Goal: Register for event/course

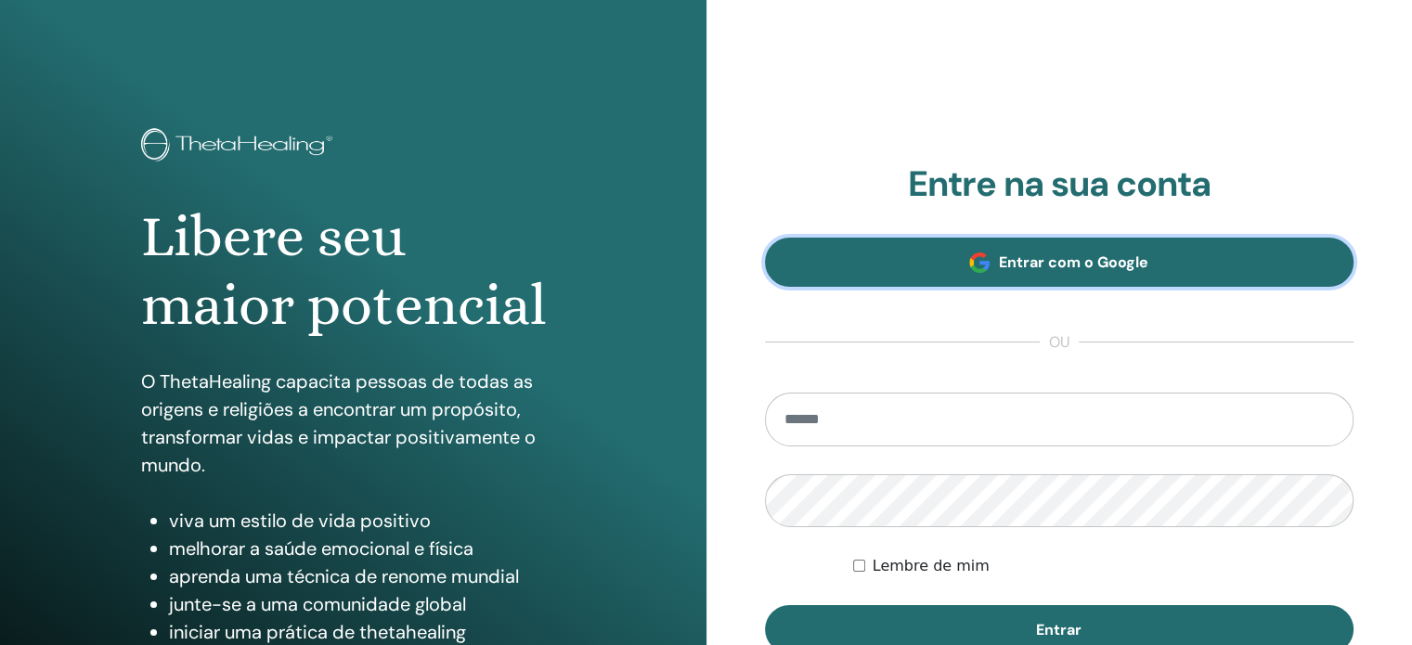
click at [1037, 255] on font "Entrar com o Google" at bounding box center [1073, 261] width 149 height 19
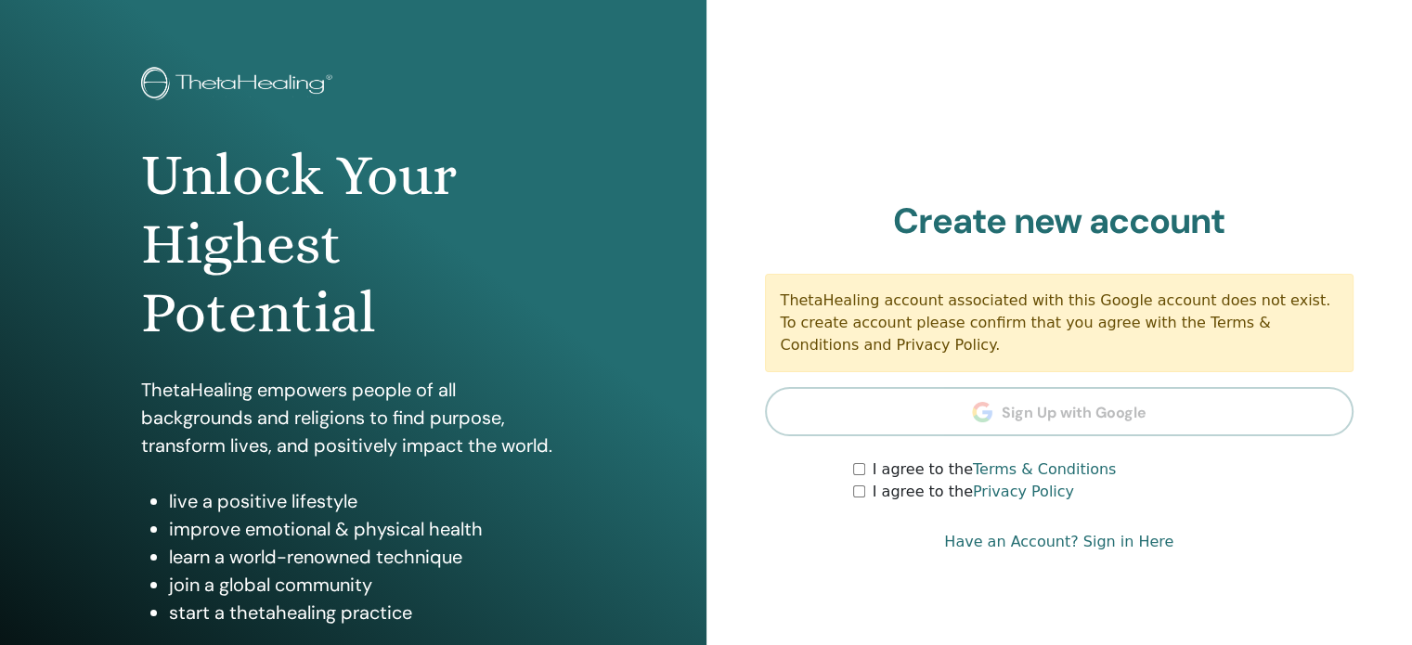
scroll to position [93, 0]
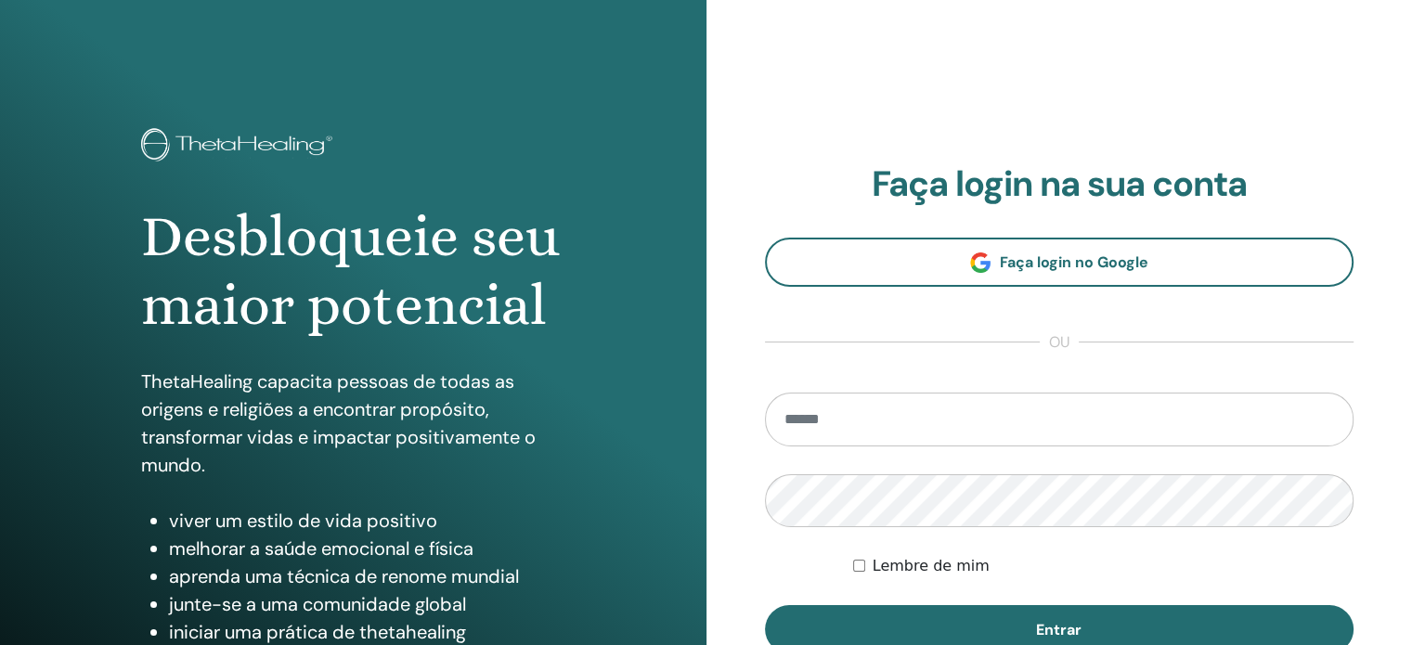
click at [1051, 407] on input "email" at bounding box center [1059, 420] width 589 height 54
type input "**********"
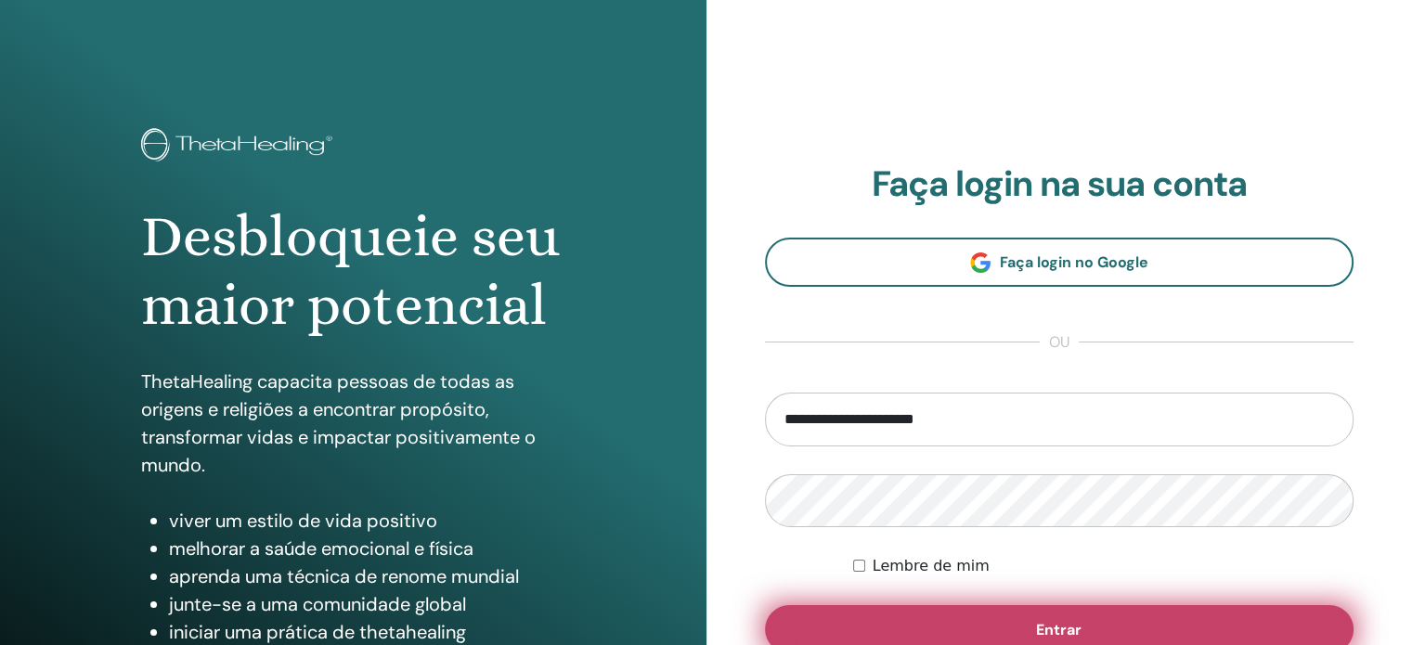
click at [1042, 626] on font "Entrar" at bounding box center [1058, 629] width 45 height 19
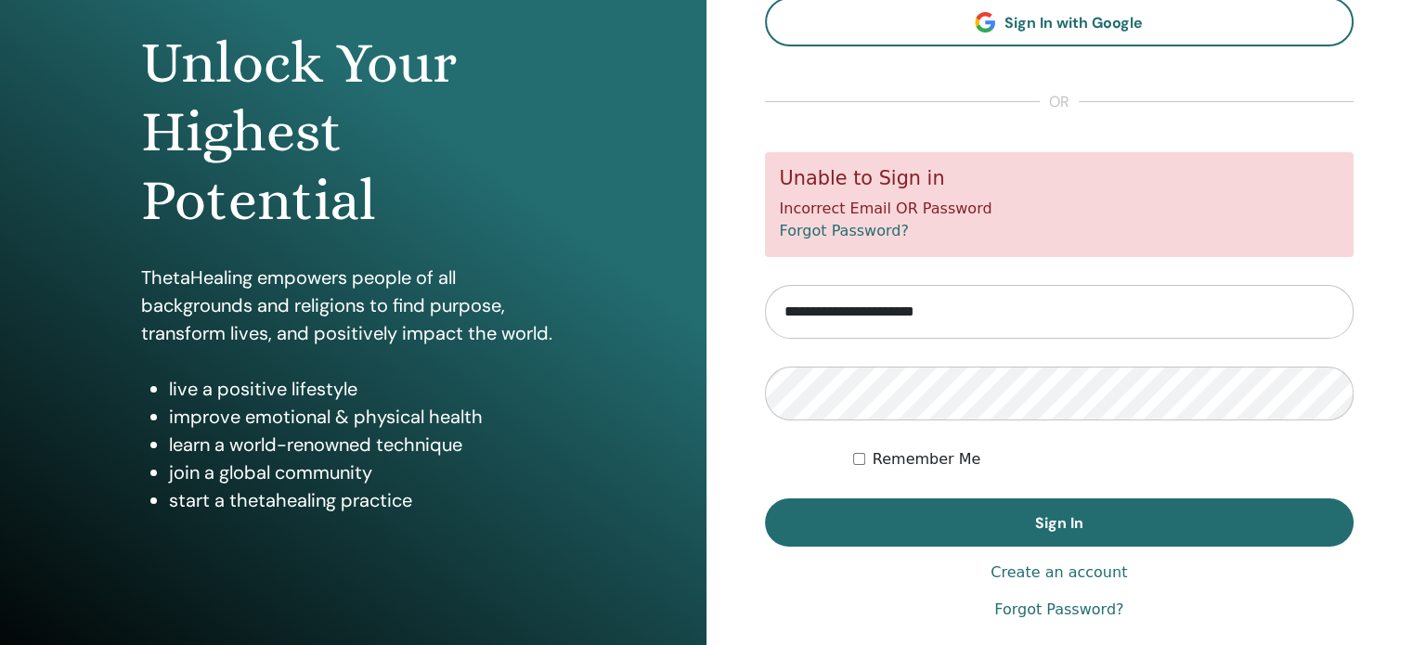
scroll to position [186, 0]
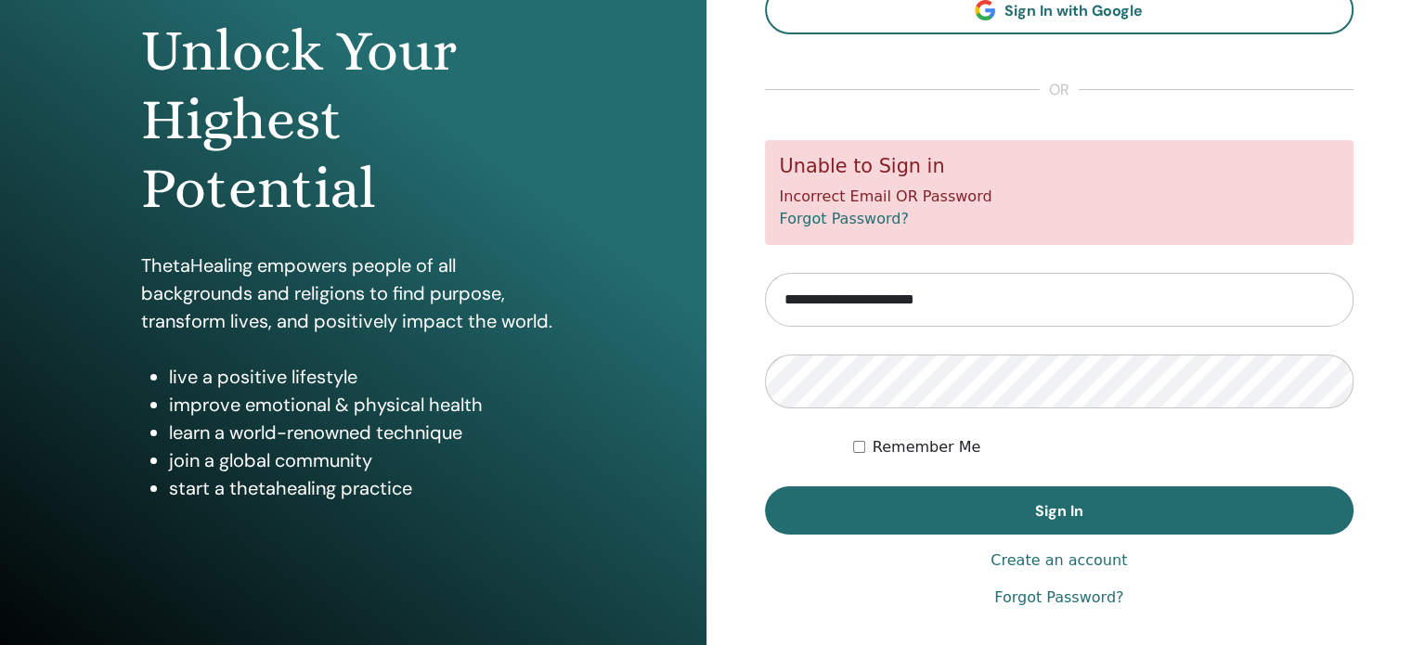
click at [913, 306] on input "**********" at bounding box center [1059, 300] width 589 height 54
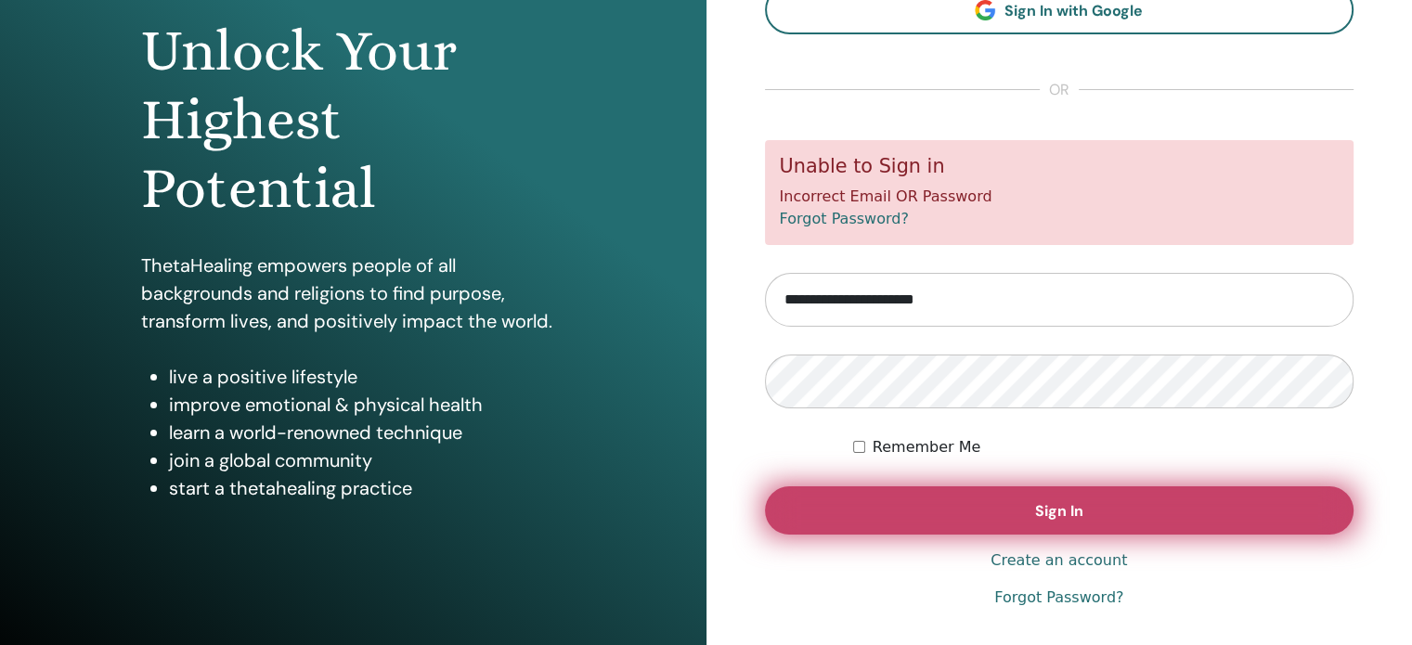
click at [1047, 504] on span "Sign In" at bounding box center [1059, 510] width 48 height 19
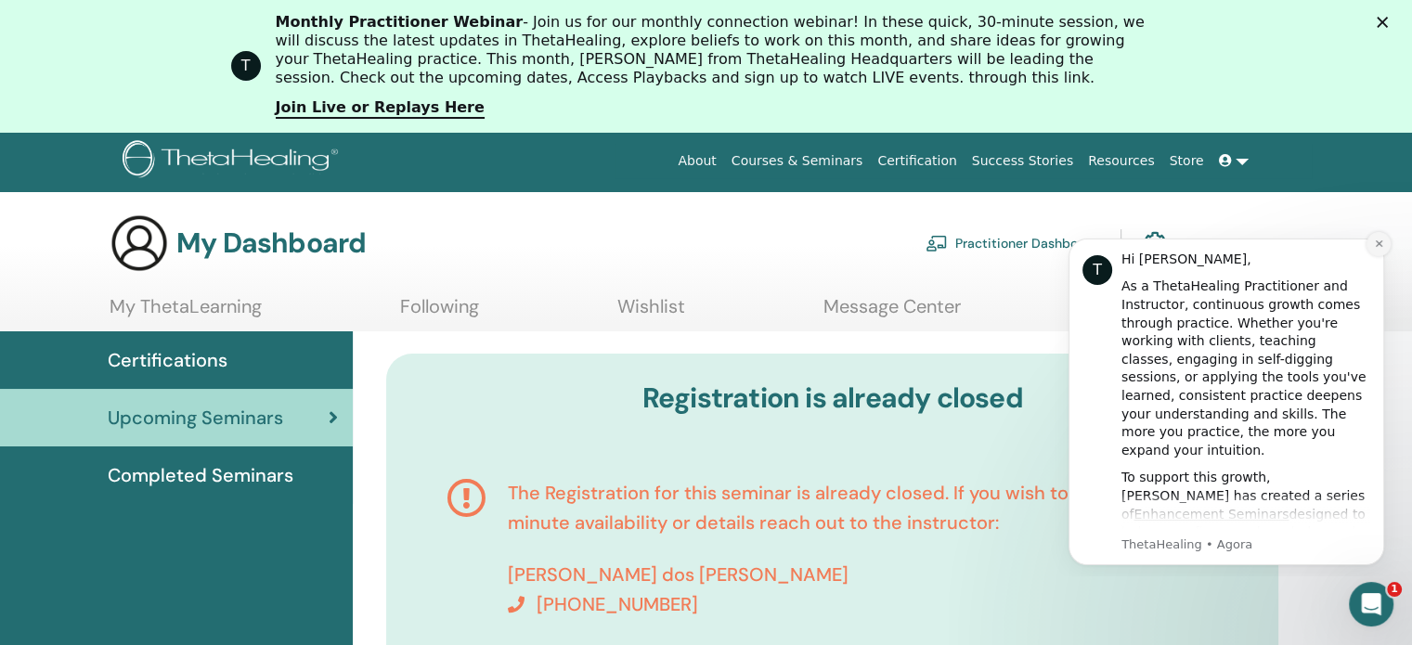
click at [1378, 237] on button "Dismiss notification" at bounding box center [1378, 244] width 24 height 24
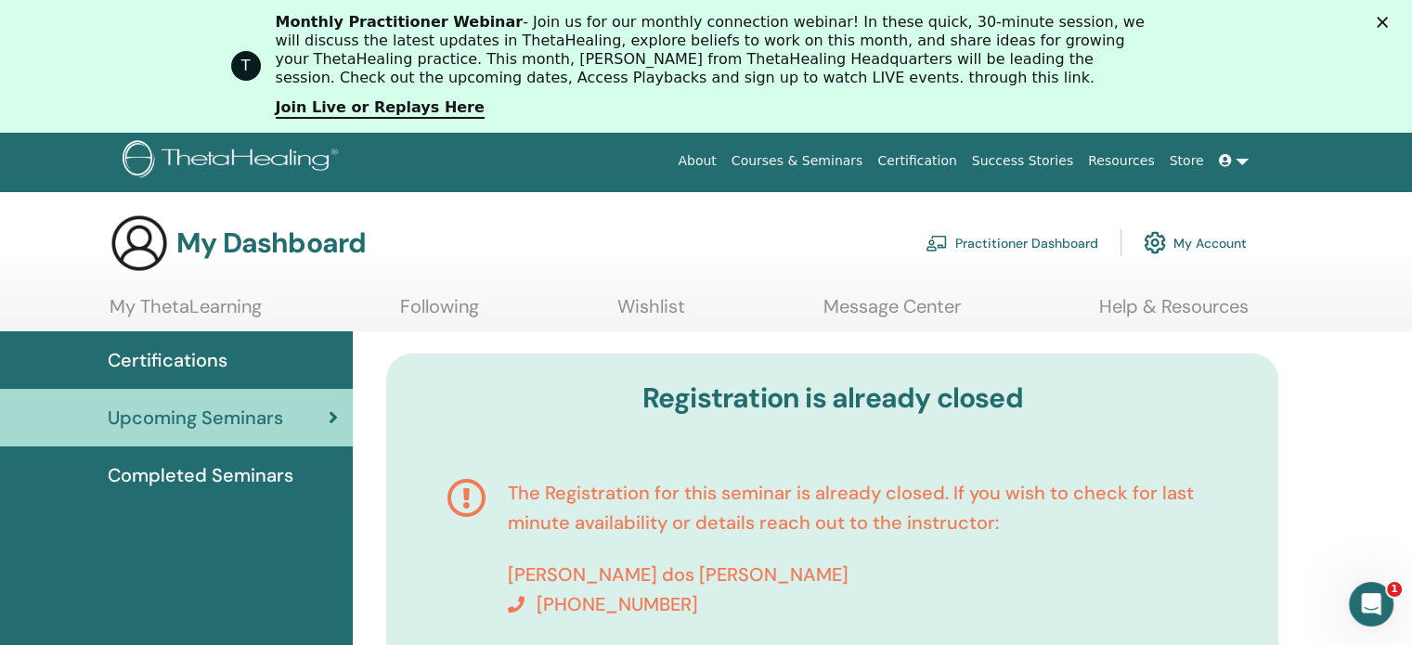
click at [1388, 21] on icon "Fechar" at bounding box center [1382, 22] width 11 height 11
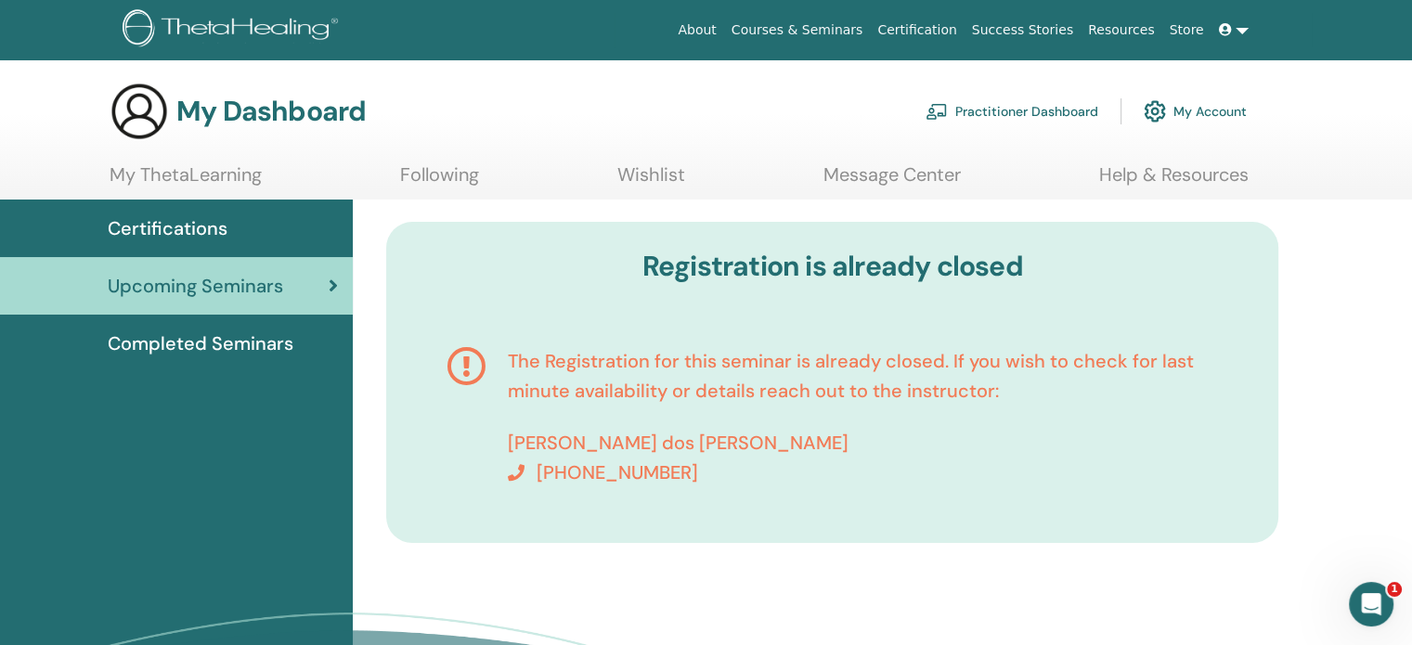
click at [1244, 32] on link at bounding box center [1233, 30] width 45 height 34
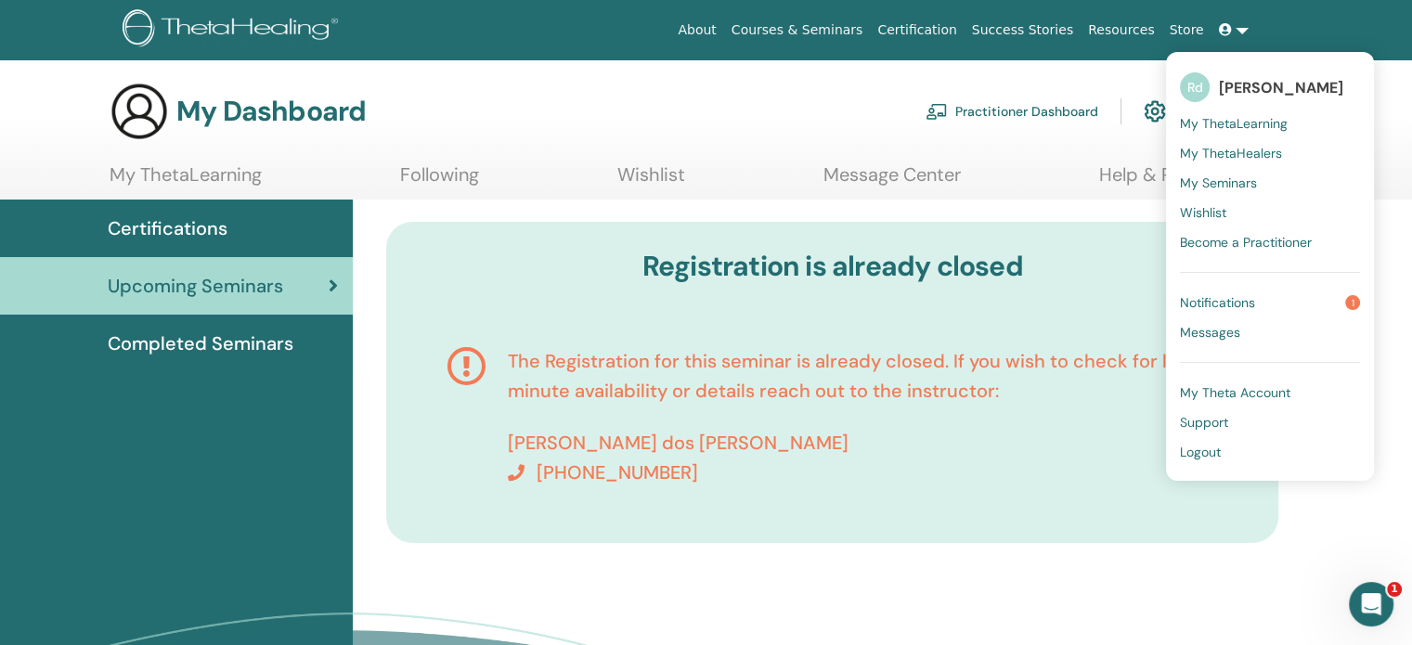
click at [1326, 525] on div "Registration is already closed The Registration for this seminar is already clo…" at bounding box center [882, 499] width 1059 height 599
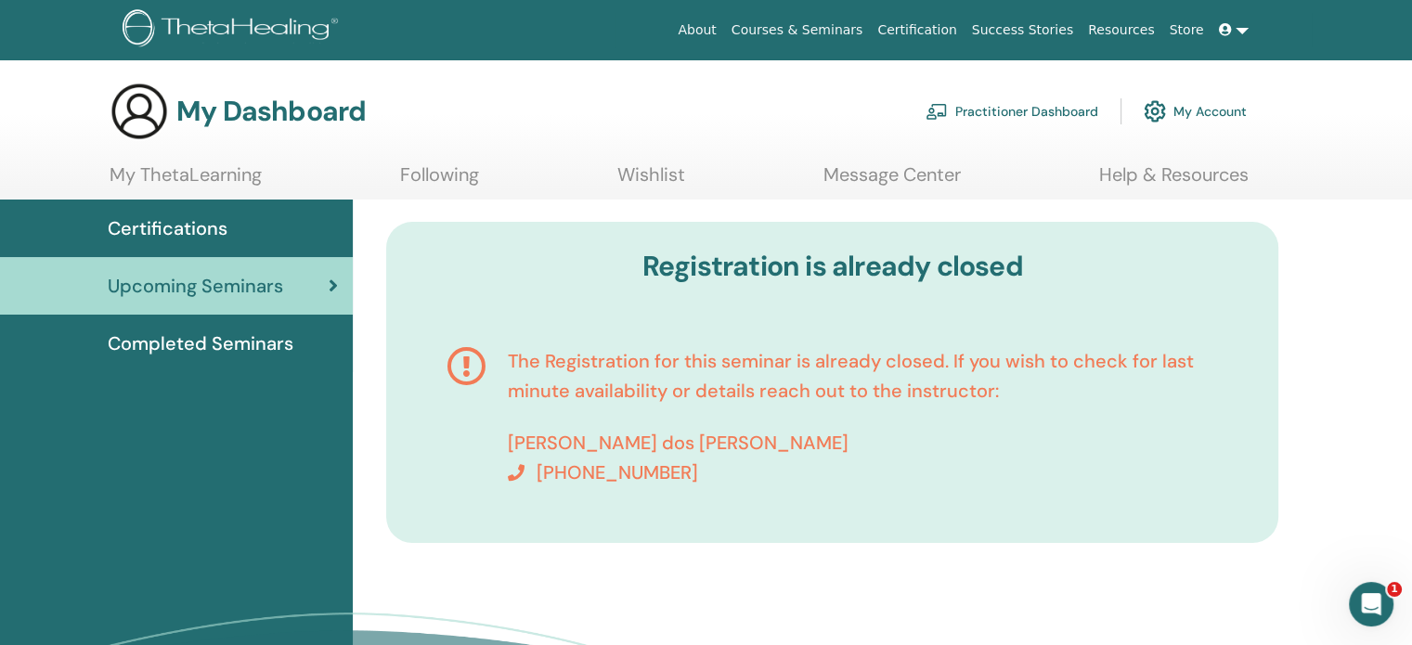
click at [1246, 29] on link at bounding box center [1233, 30] width 45 height 34
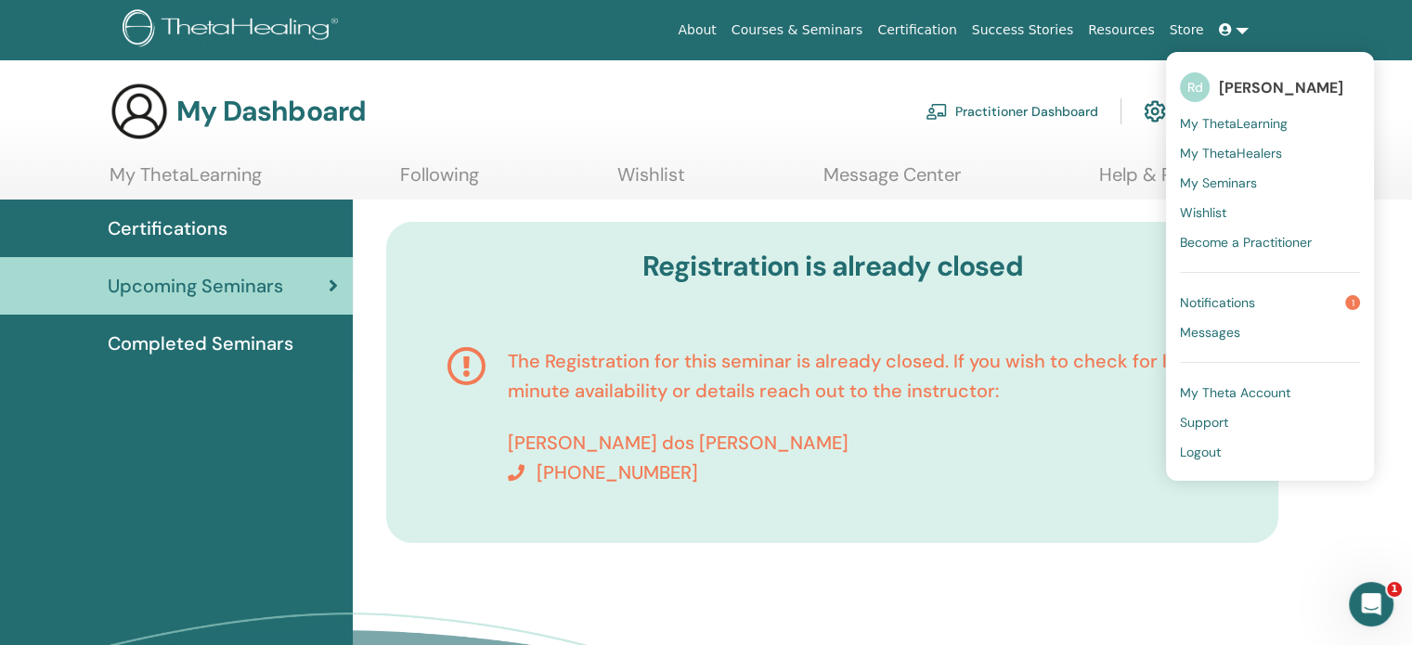
click at [1217, 179] on span "My Seminars" at bounding box center [1218, 182] width 77 height 17
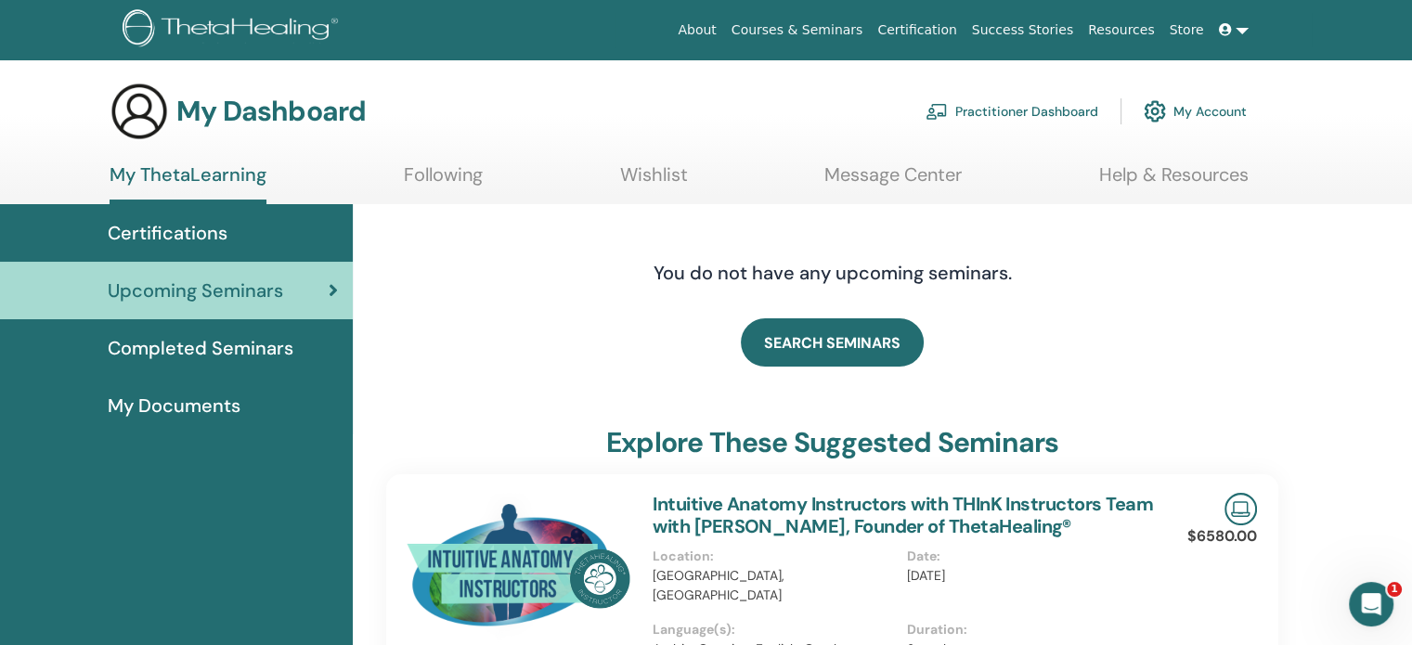
click at [1240, 29] on link at bounding box center [1233, 30] width 45 height 34
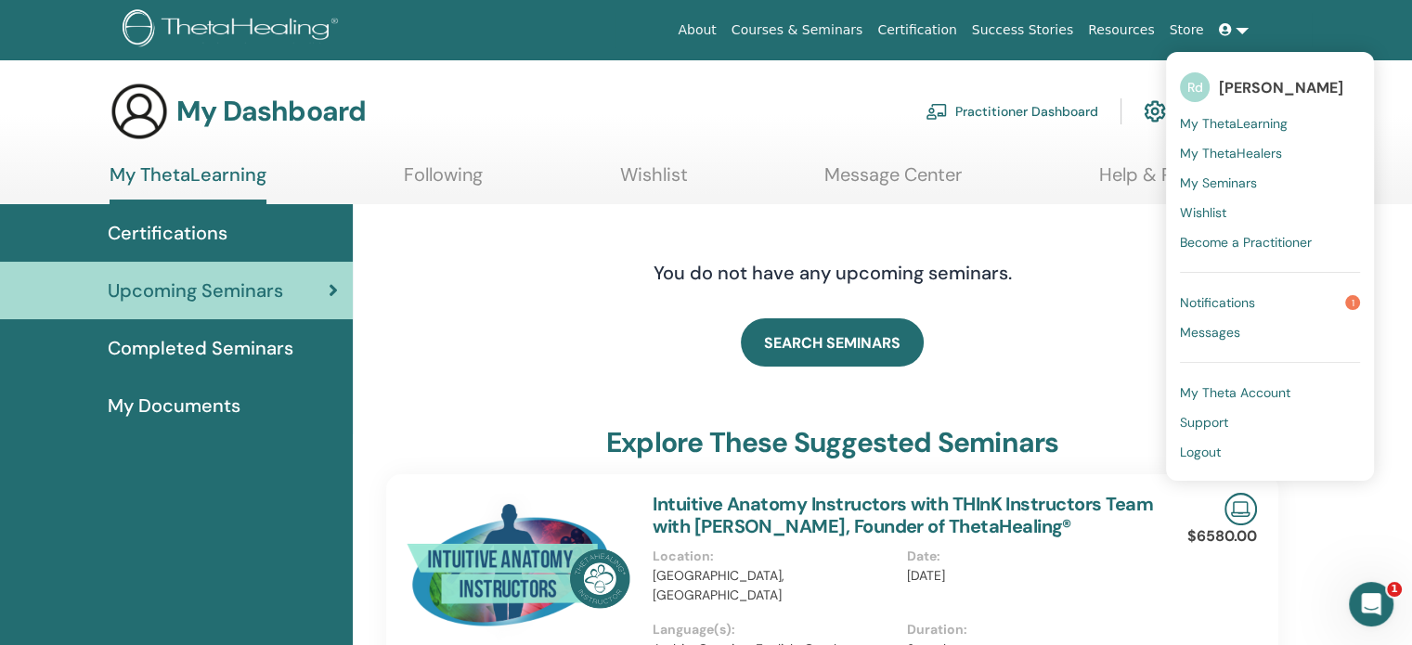
click at [1227, 297] on span "Notifications" at bounding box center [1217, 302] width 75 height 17
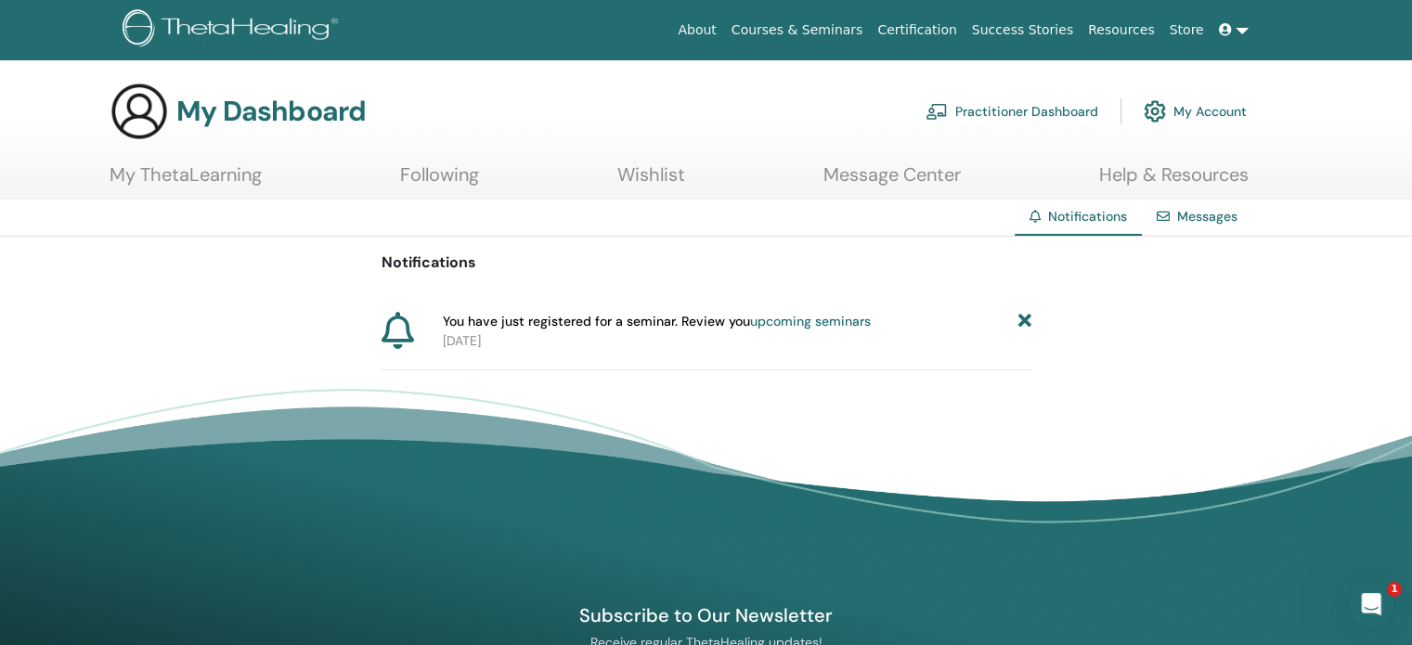
click at [1203, 215] on link "Messages" at bounding box center [1207, 216] width 60 height 17
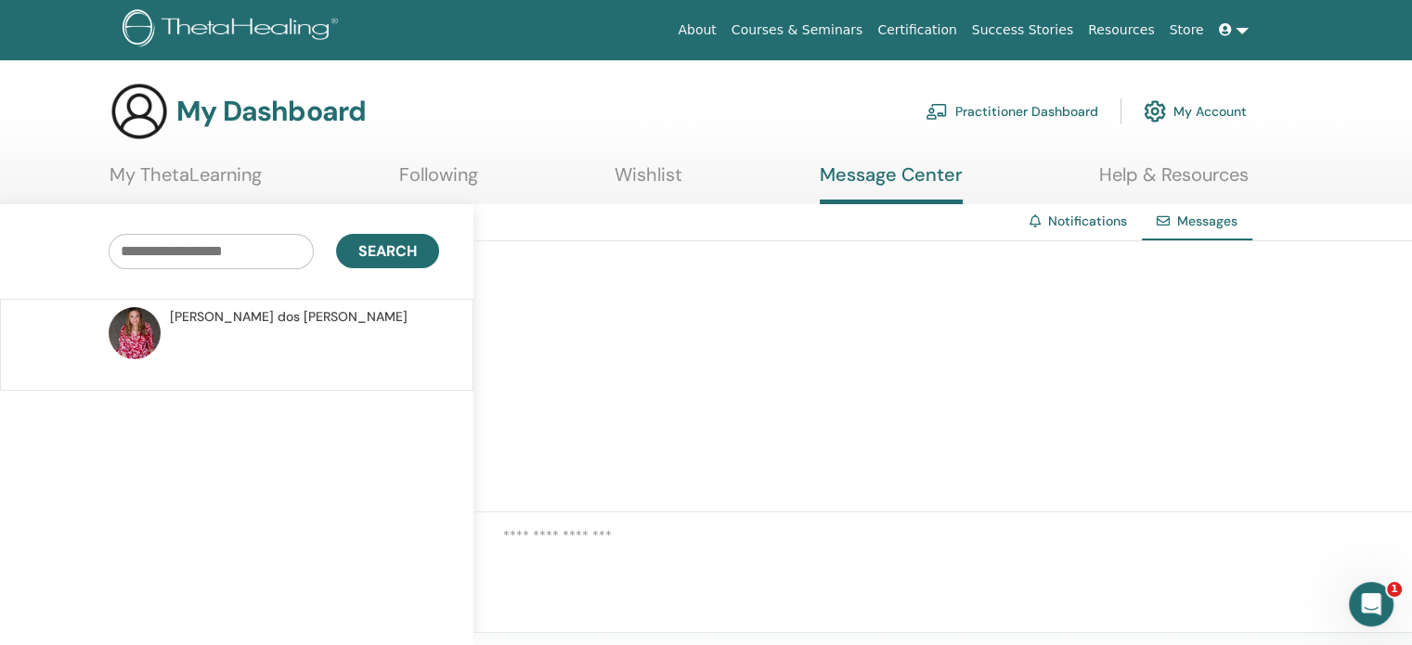
click at [204, 173] on link "My ThetaLearning" at bounding box center [186, 181] width 152 height 36
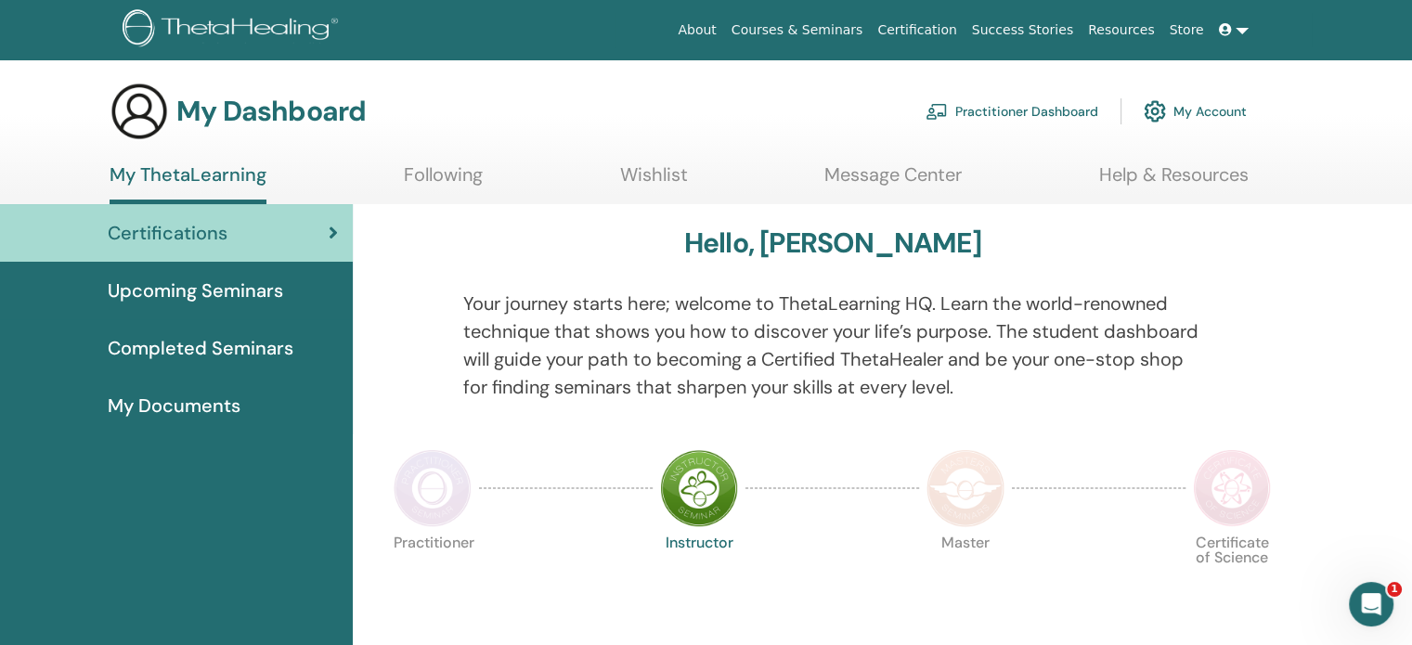
click at [871, 31] on link "Courses & Seminars" at bounding box center [797, 30] width 147 height 34
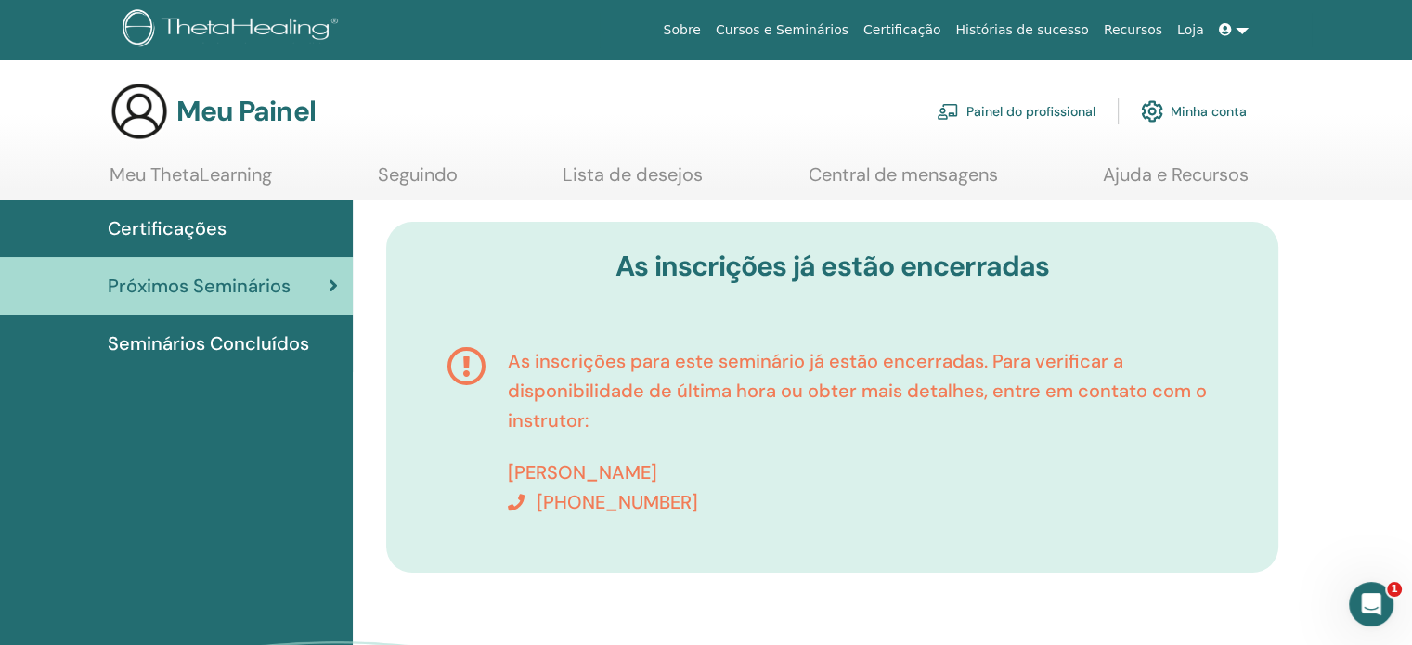
click at [244, 346] on font "Seminários Concluídos" at bounding box center [208, 343] width 201 height 24
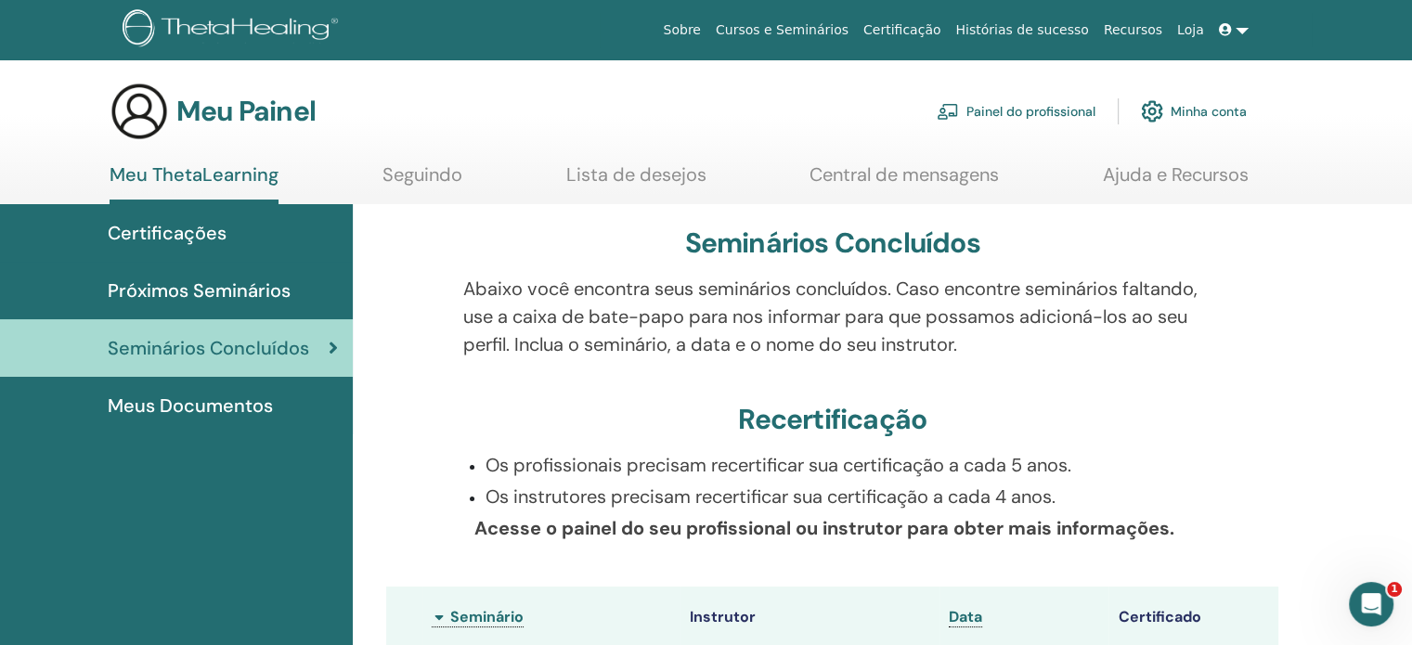
click at [1235, 29] on span at bounding box center [1227, 29] width 17 height 15
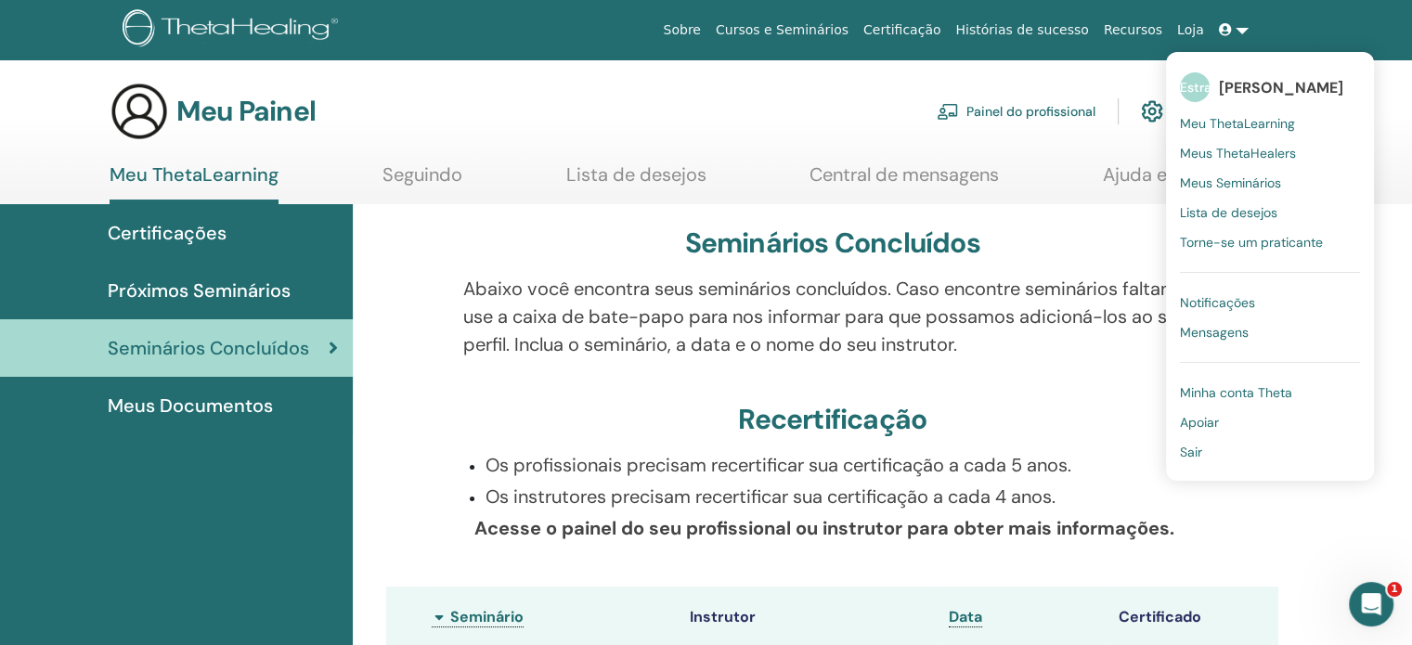
click at [1192, 449] on font "Sair" at bounding box center [1191, 452] width 22 height 17
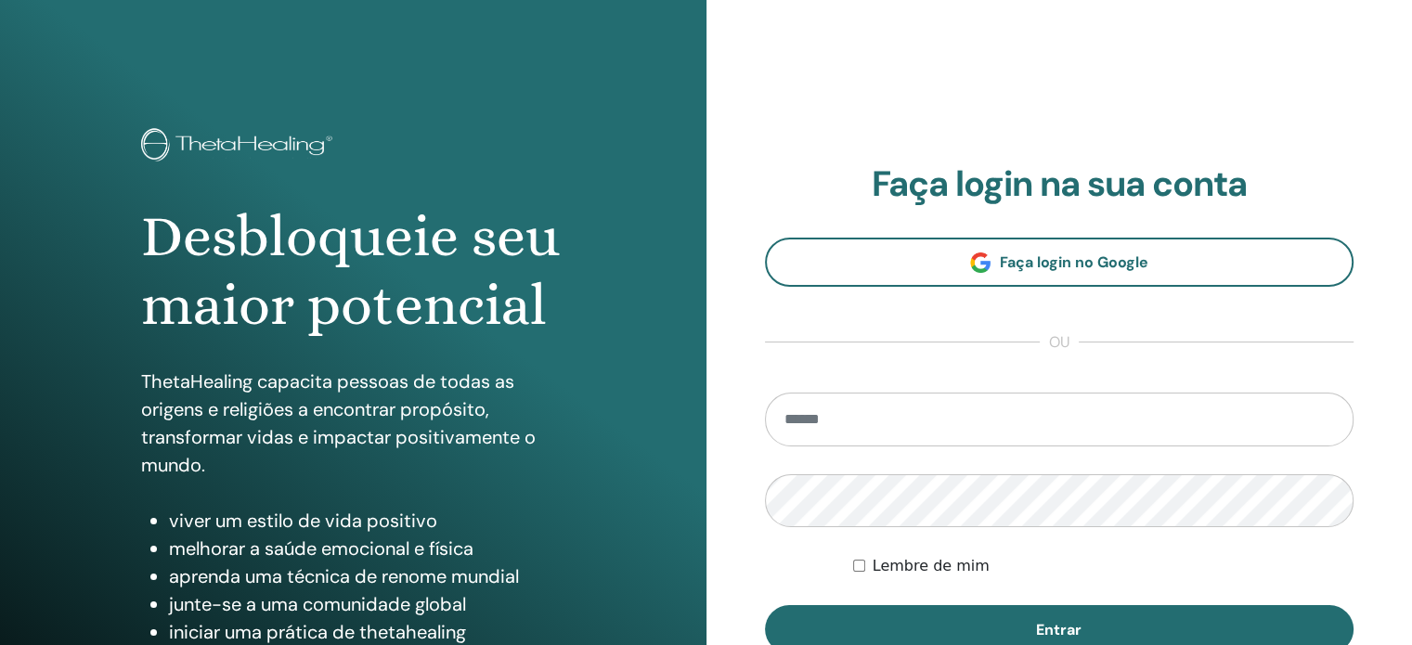
click at [1010, 424] on input "email" at bounding box center [1059, 420] width 589 height 54
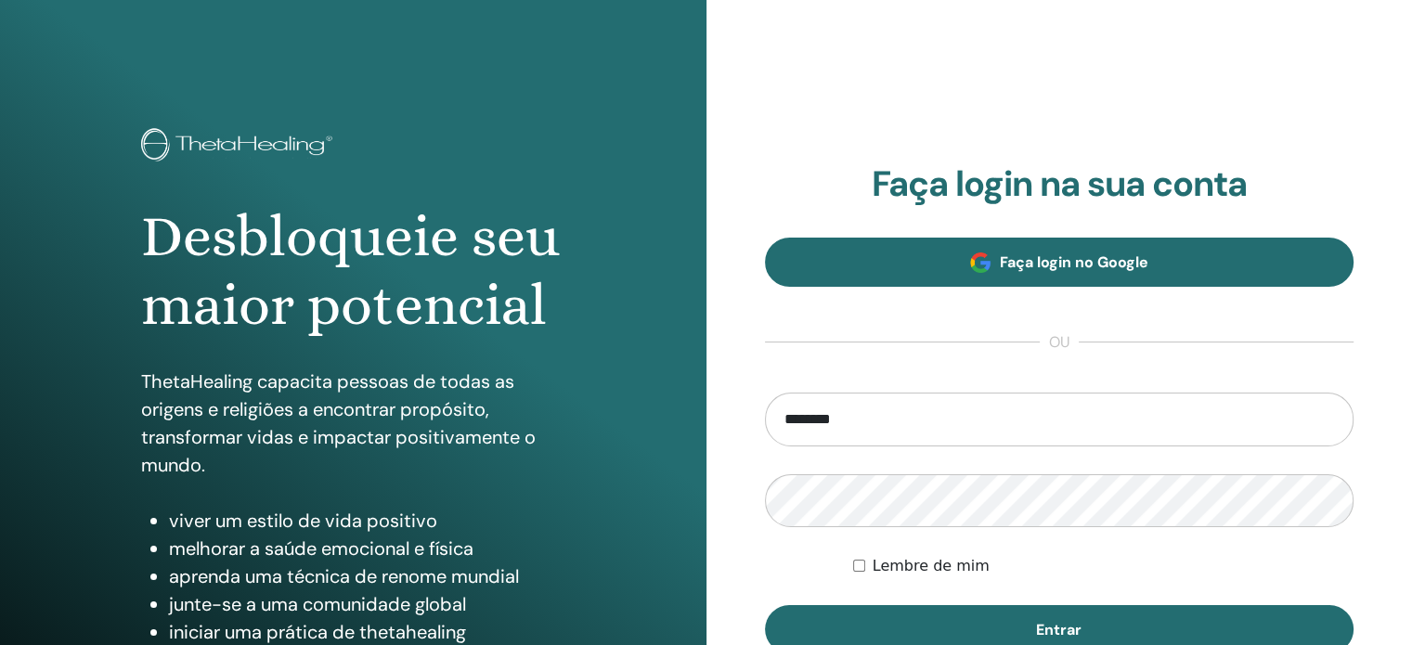
type input "********"
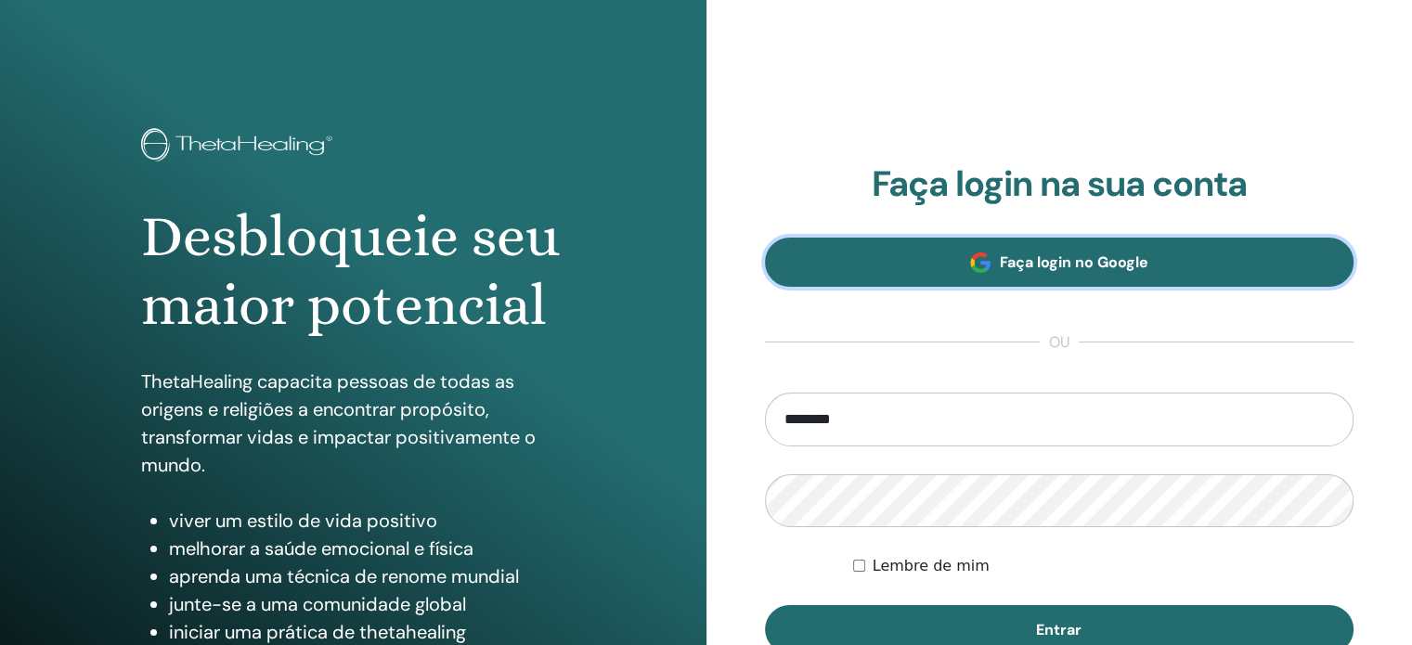
click at [1095, 268] on font "Faça login no Google" at bounding box center [1074, 261] width 149 height 19
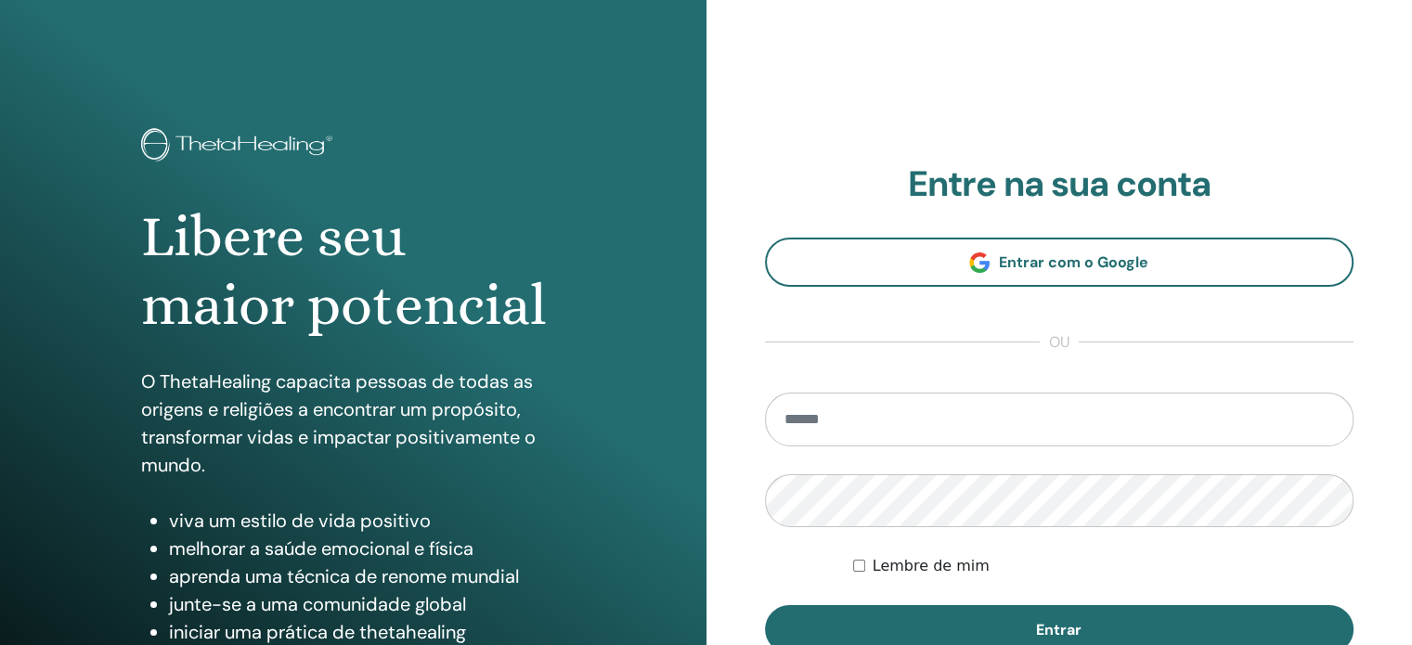
click at [947, 402] on input "email" at bounding box center [1059, 420] width 589 height 54
type input "**********"
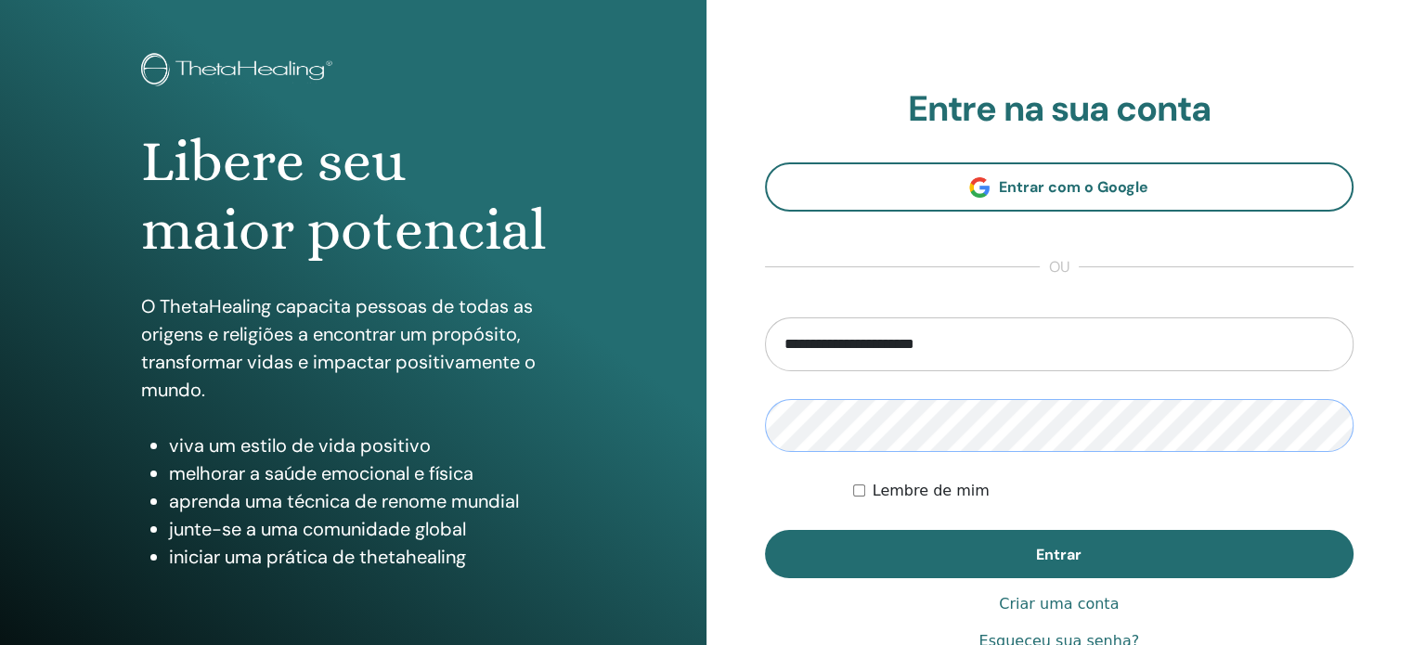
scroll to position [245, 0]
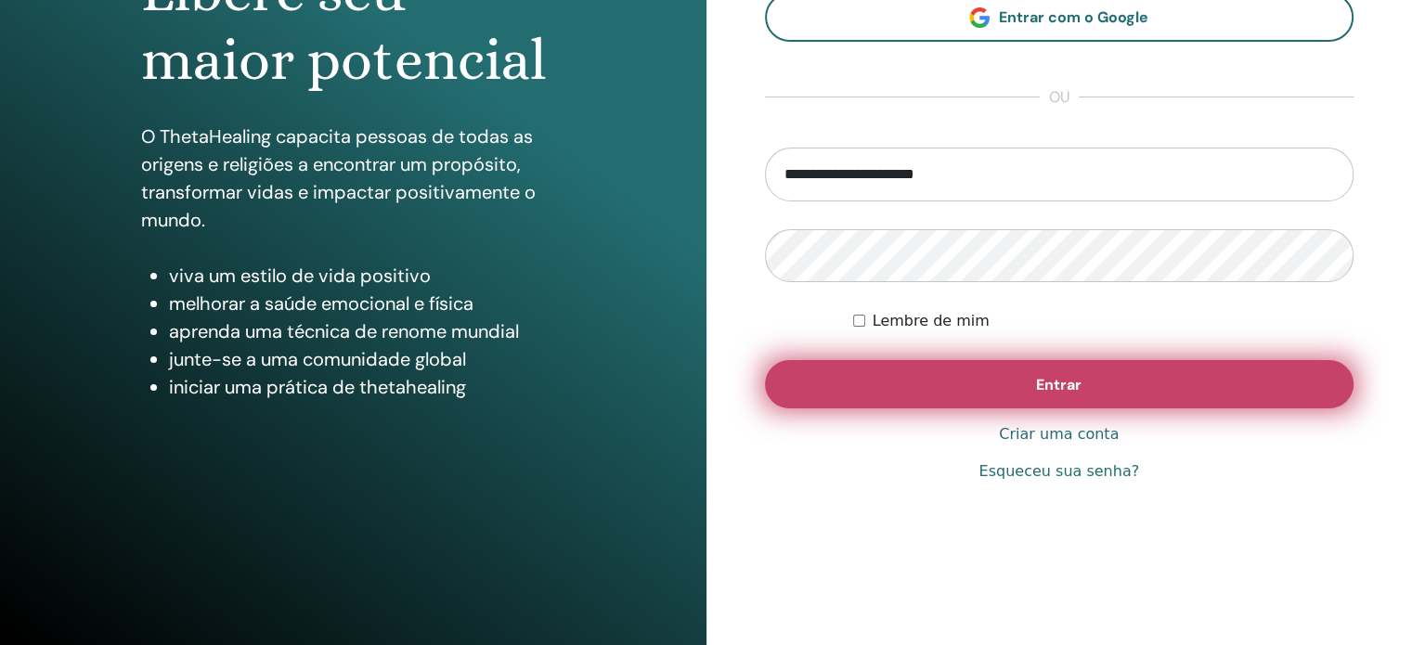
click at [1069, 377] on font "Entrar" at bounding box center [1058, 384] width 45 height 19
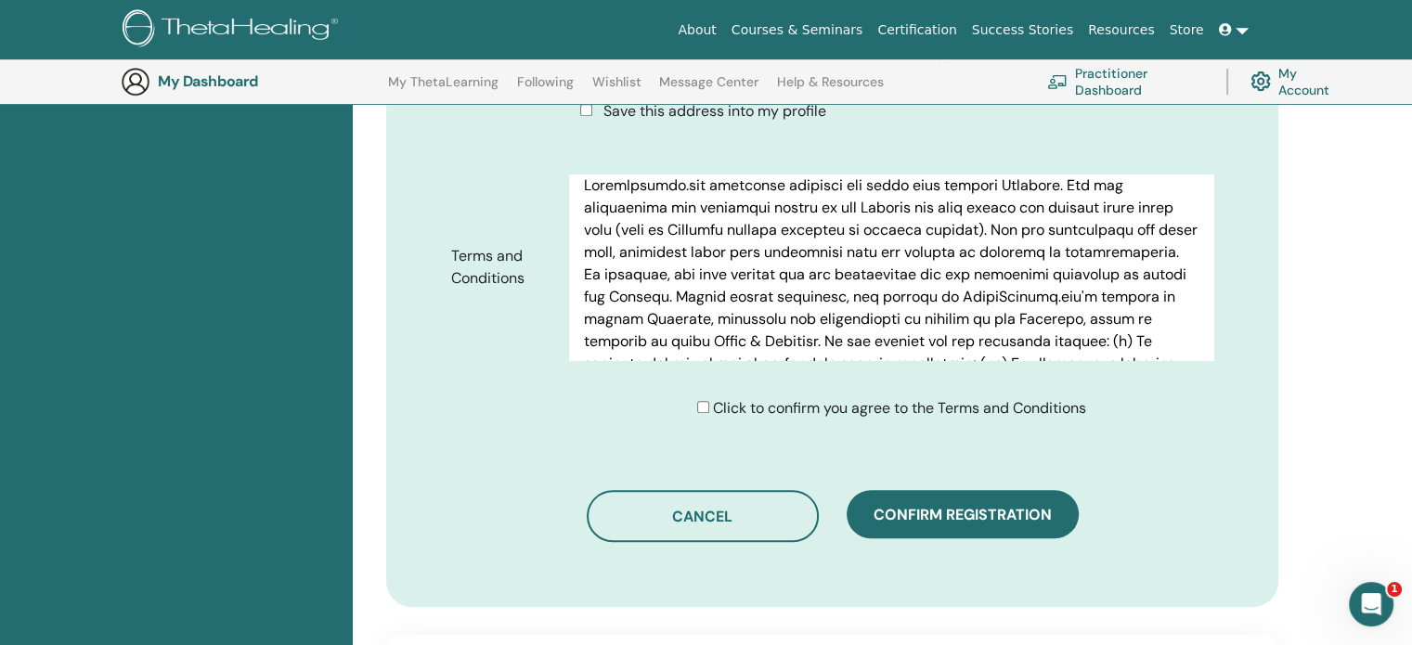
scroll to position [973, 0]
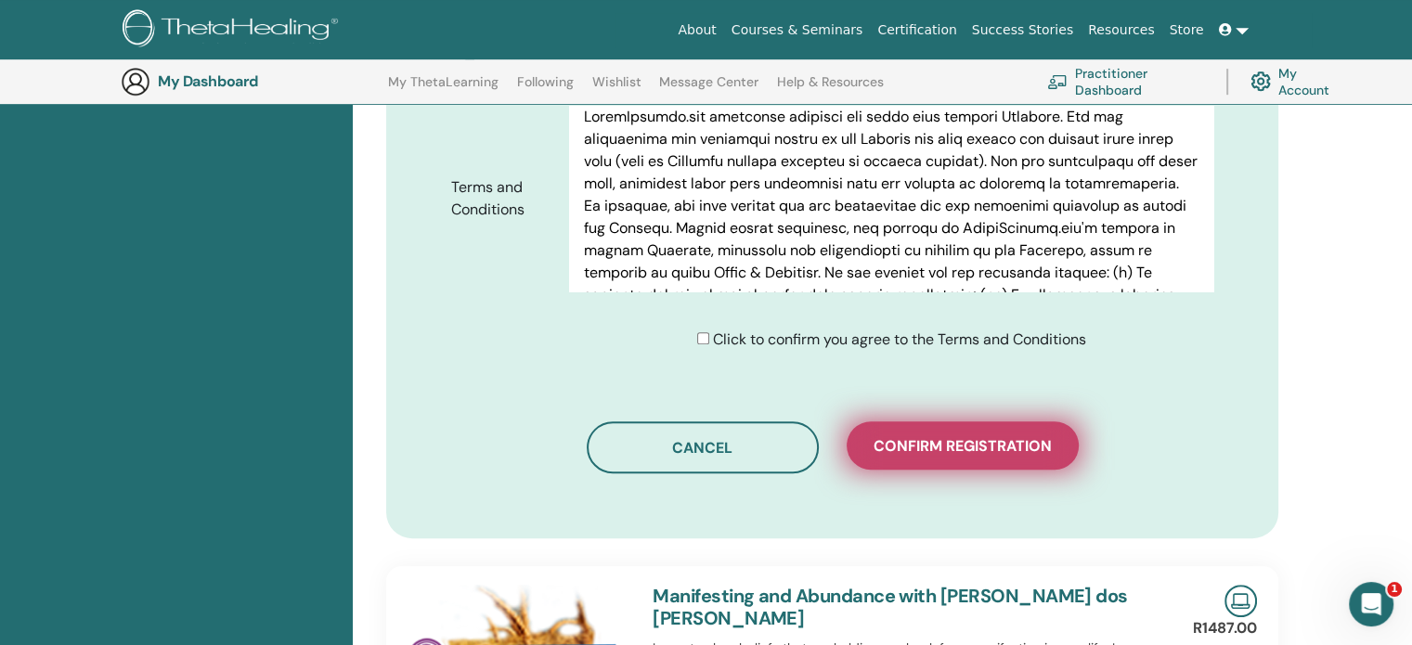
click at [978, 436] on span "Confirm registration" at bounding box center [962, 445] width 178 height 19
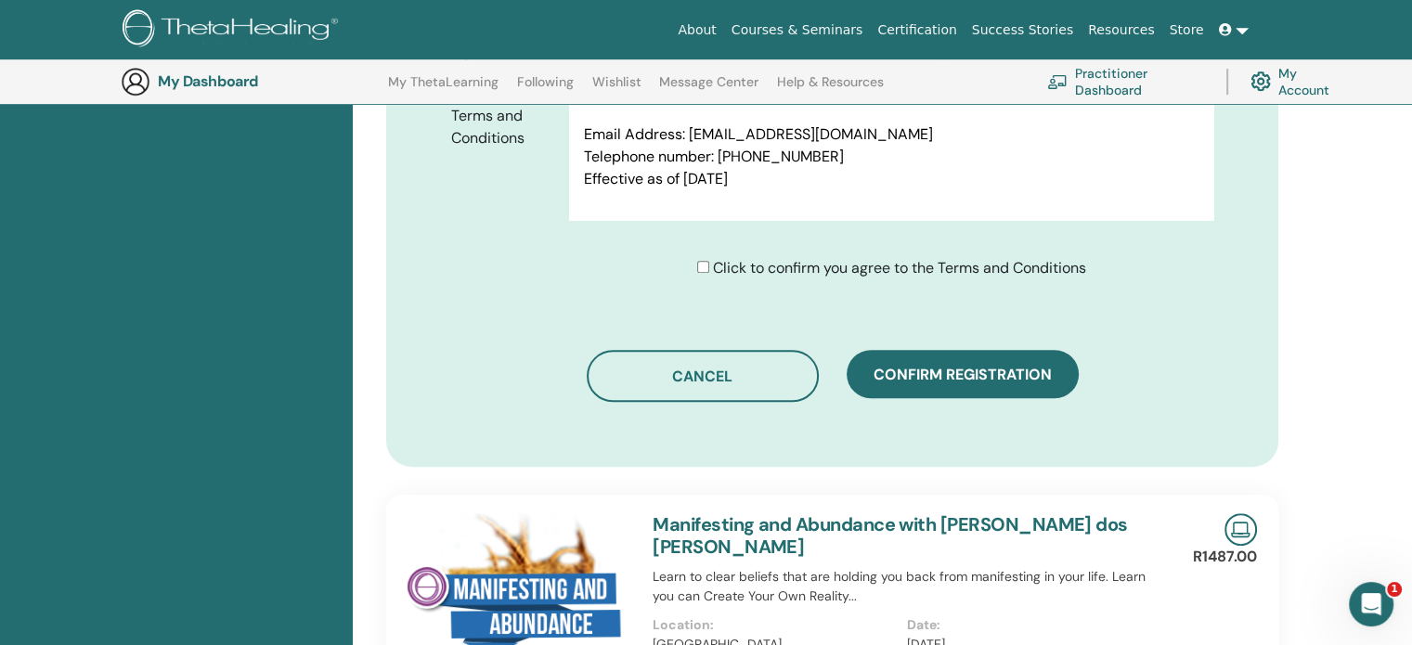
scroll to position [880, 0]
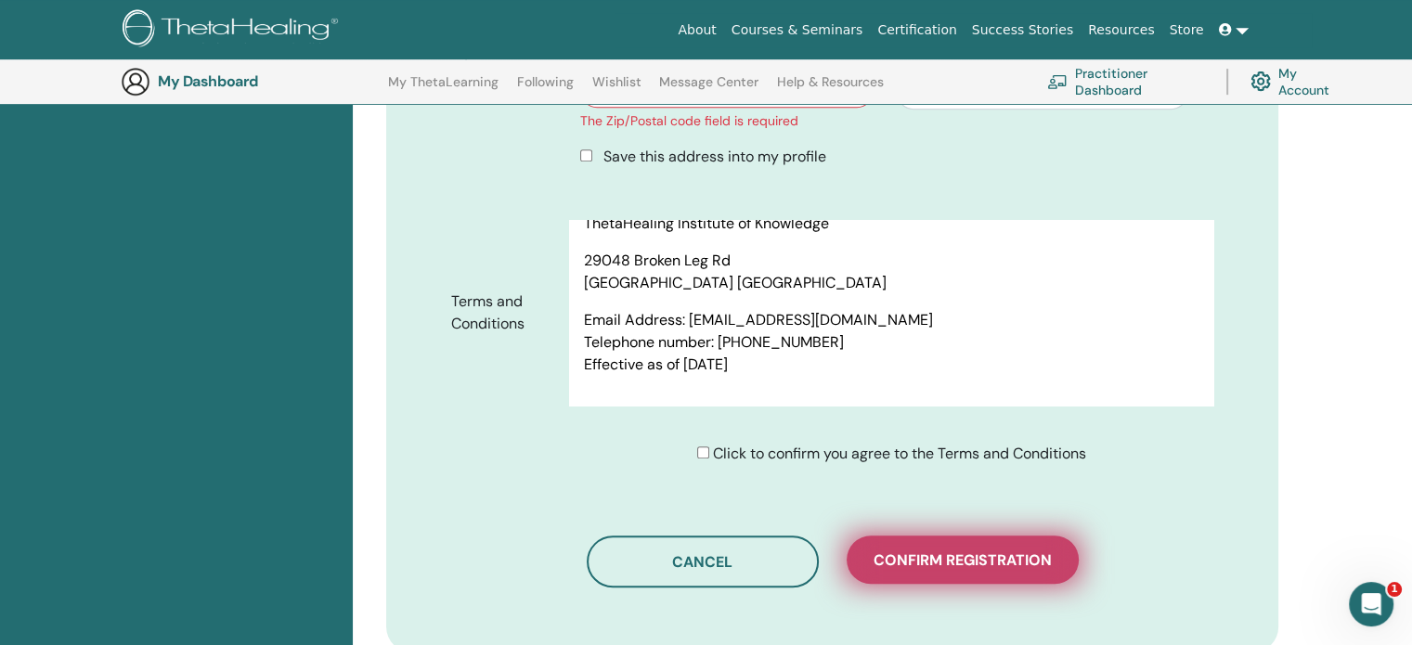
click at [985, 536] on button "Confirm registration" at bounding box center [963, 560] width 232 height 48
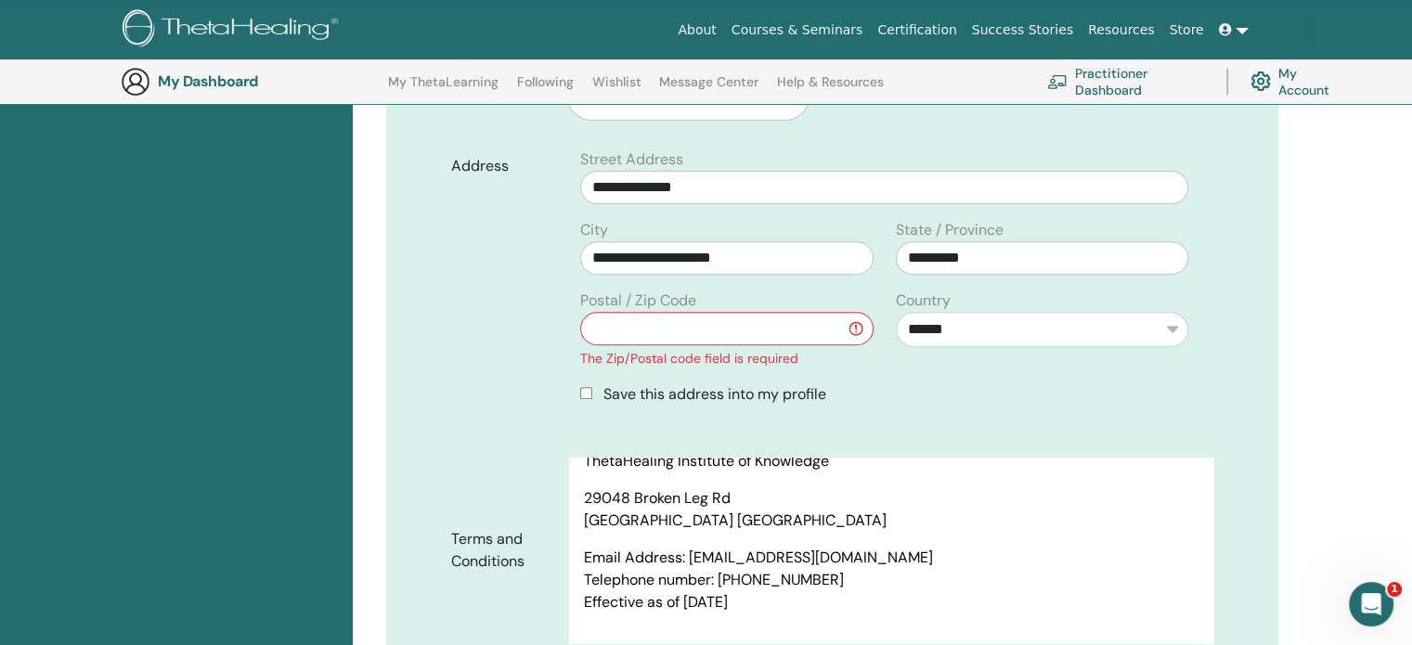
scroll to position [509, 0]
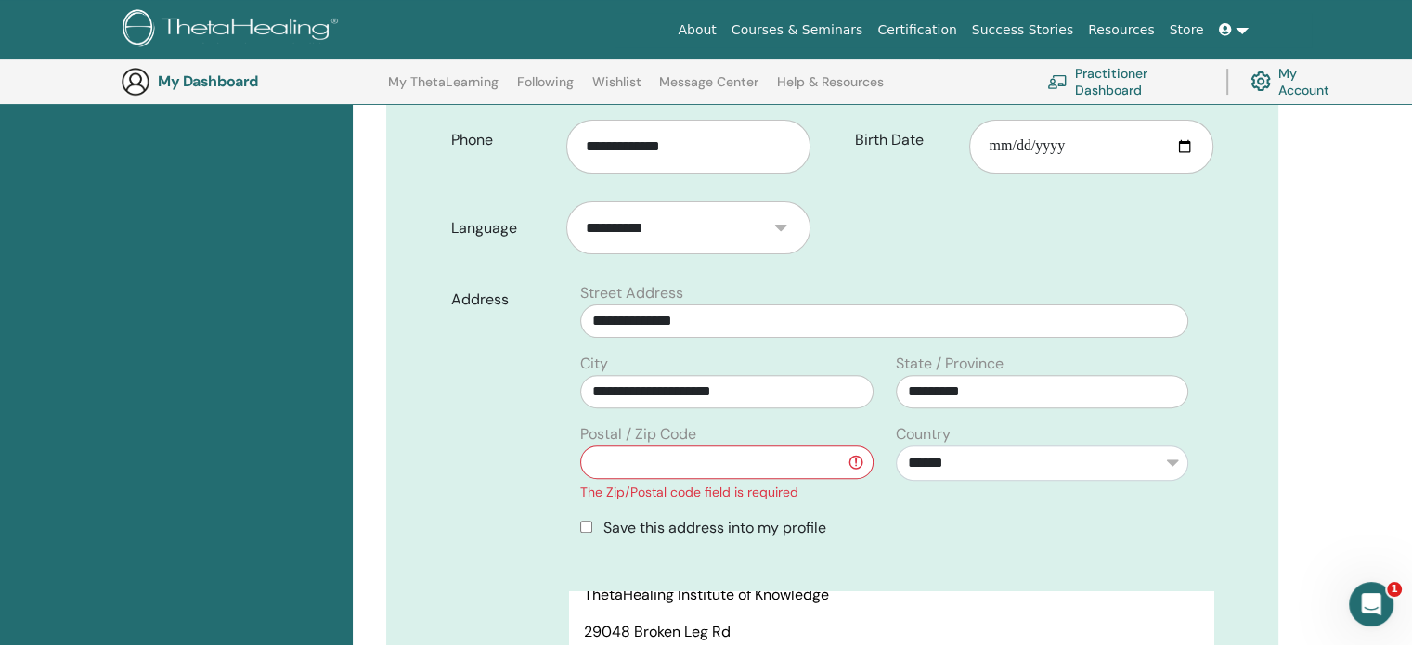
click at [788, 446] on input "text" at bounding box center [726, 462] width 292 height 33
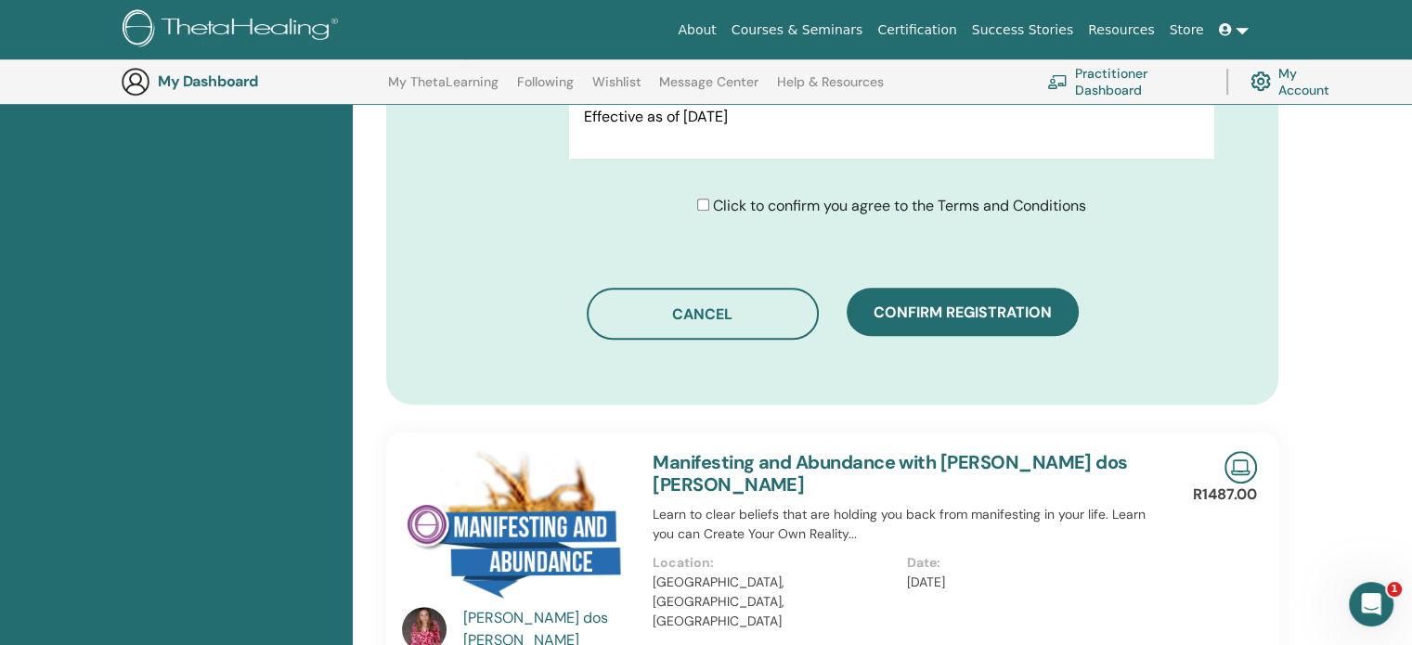
scroll to position [1066, 0]
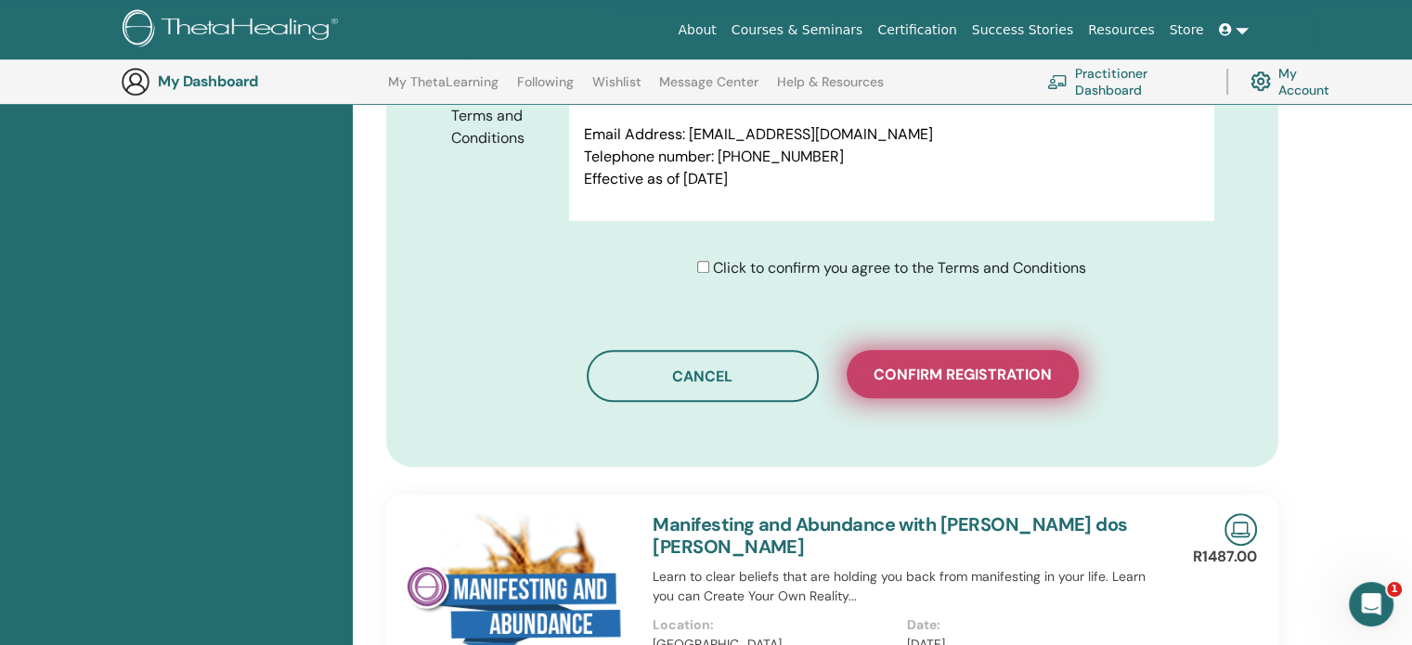
type input "********"
click at [963, 355] on button "Confirm registration" at bounding box center [963, 374] width 232 height 48
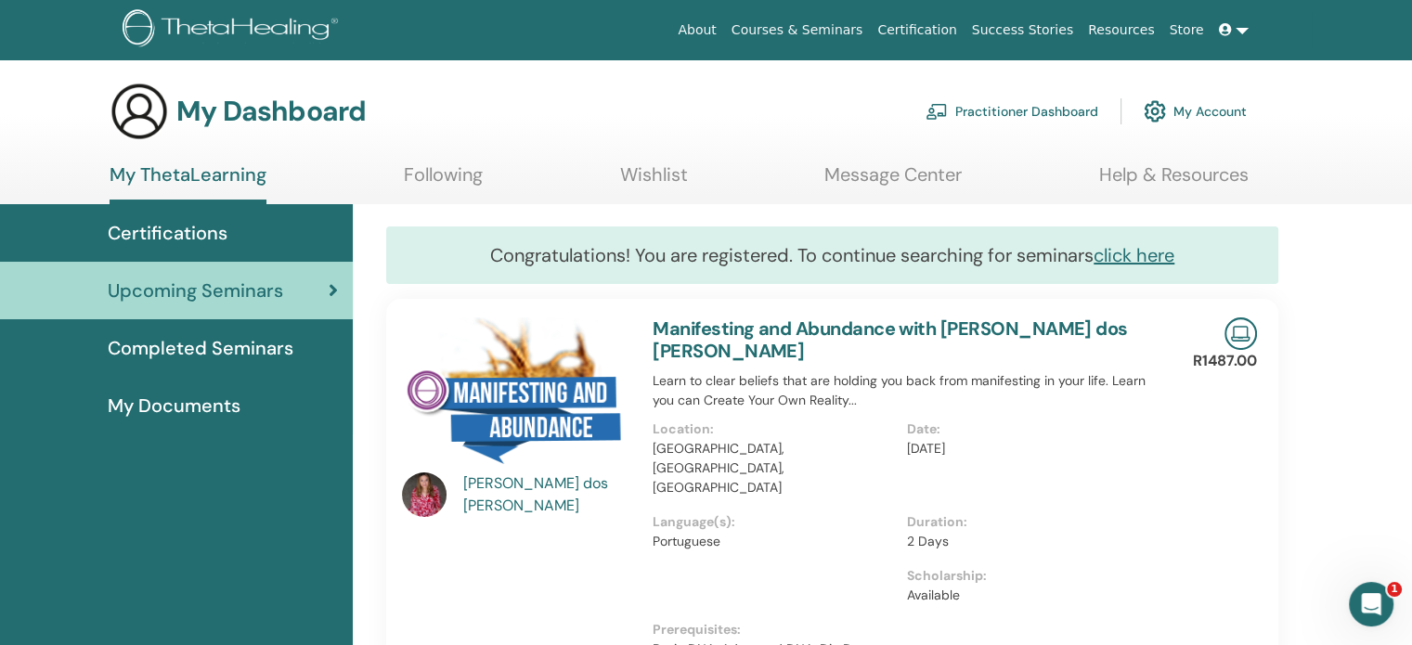
drag, startPoint x: 179, startPoint y: 229, endPoint x: 283, endPoint y: 274, distance: 113.1
click at [179, 229] on span "Certifications" at bounding box center [168, 233] width 120 height 28
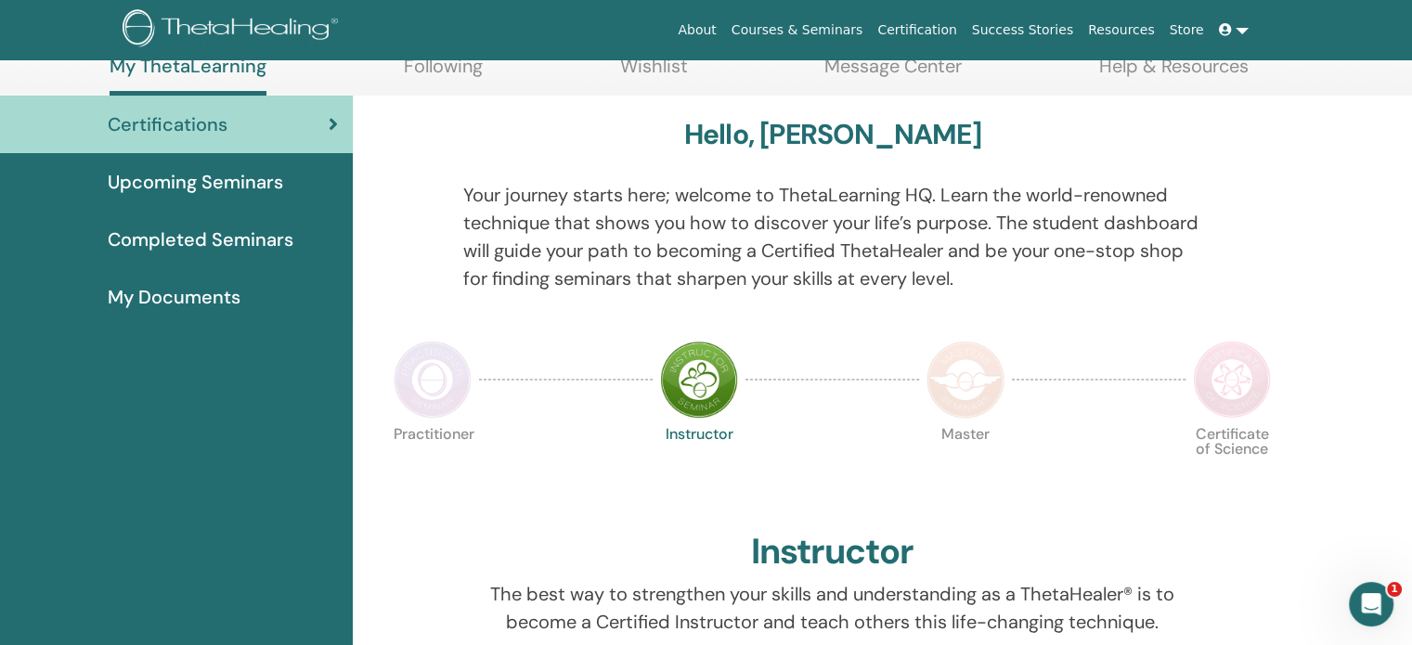
scroll to position [234, 0]
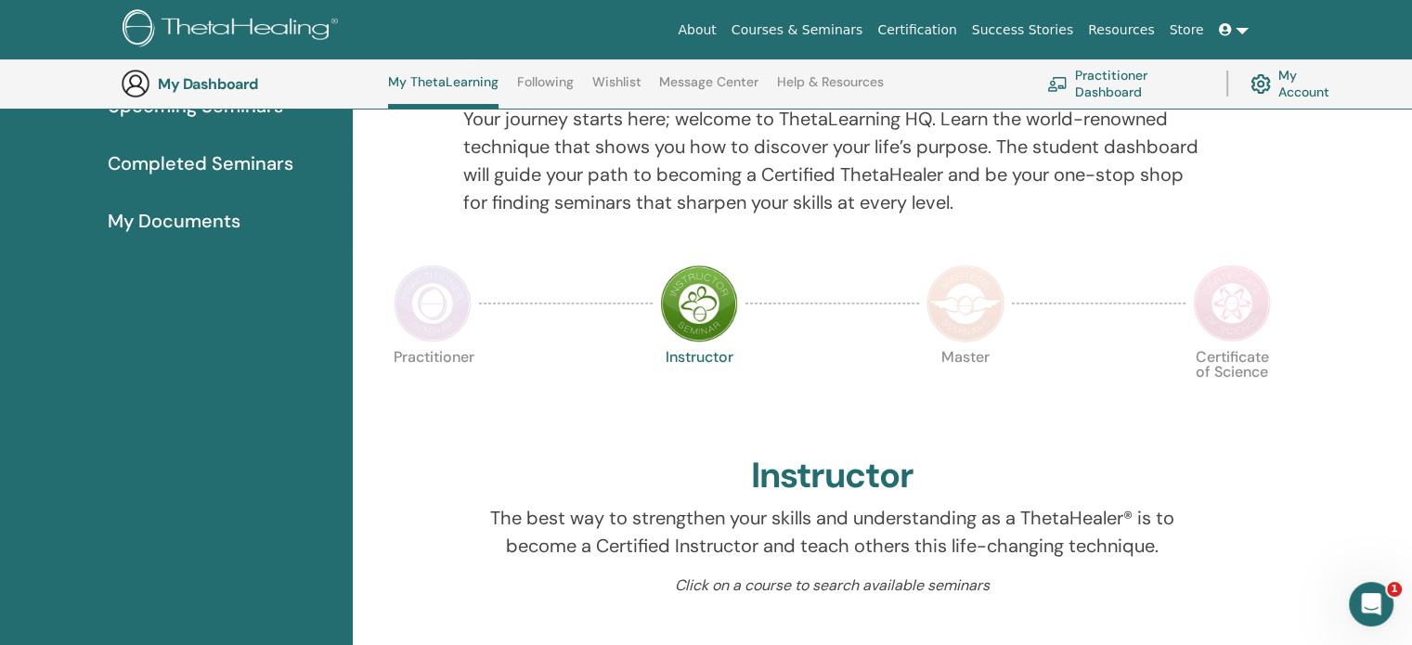
click at [434, 297] on img at bounding box center [433, 304] width 78 height 78
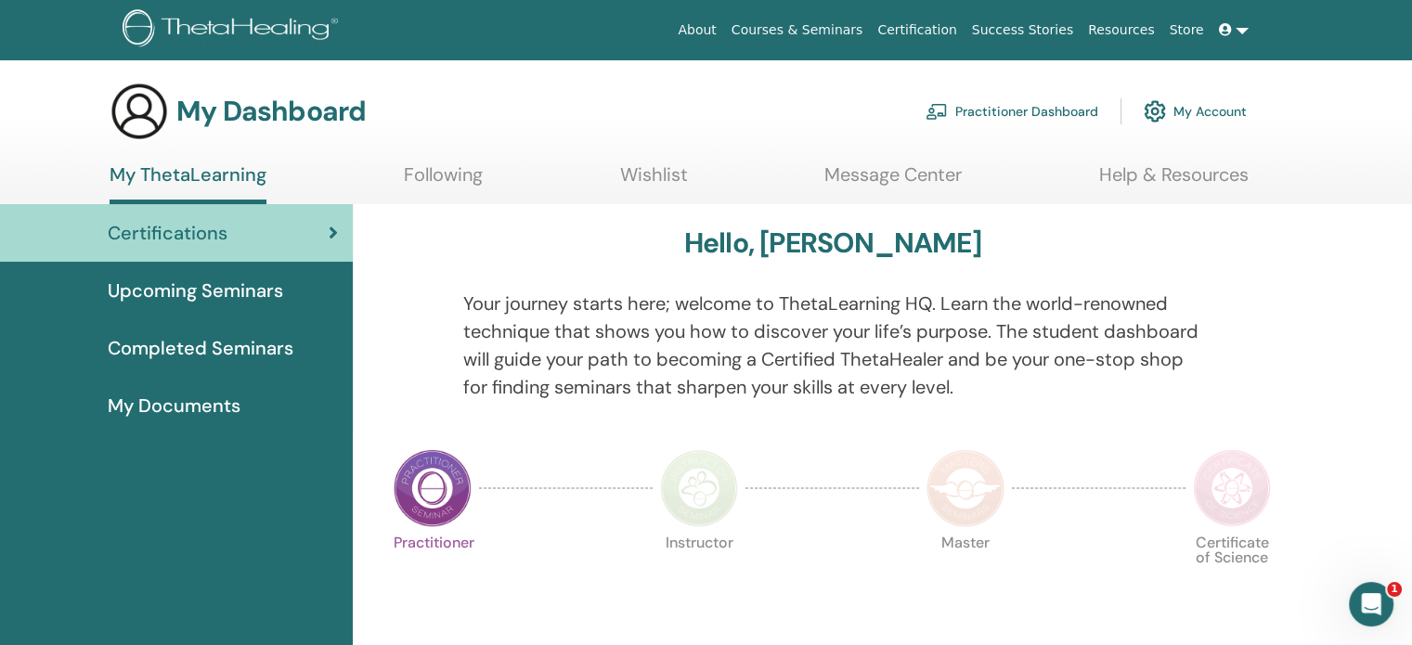
click at [1246, 32] on link at bounding box center [1233, 30] width 45 height 34
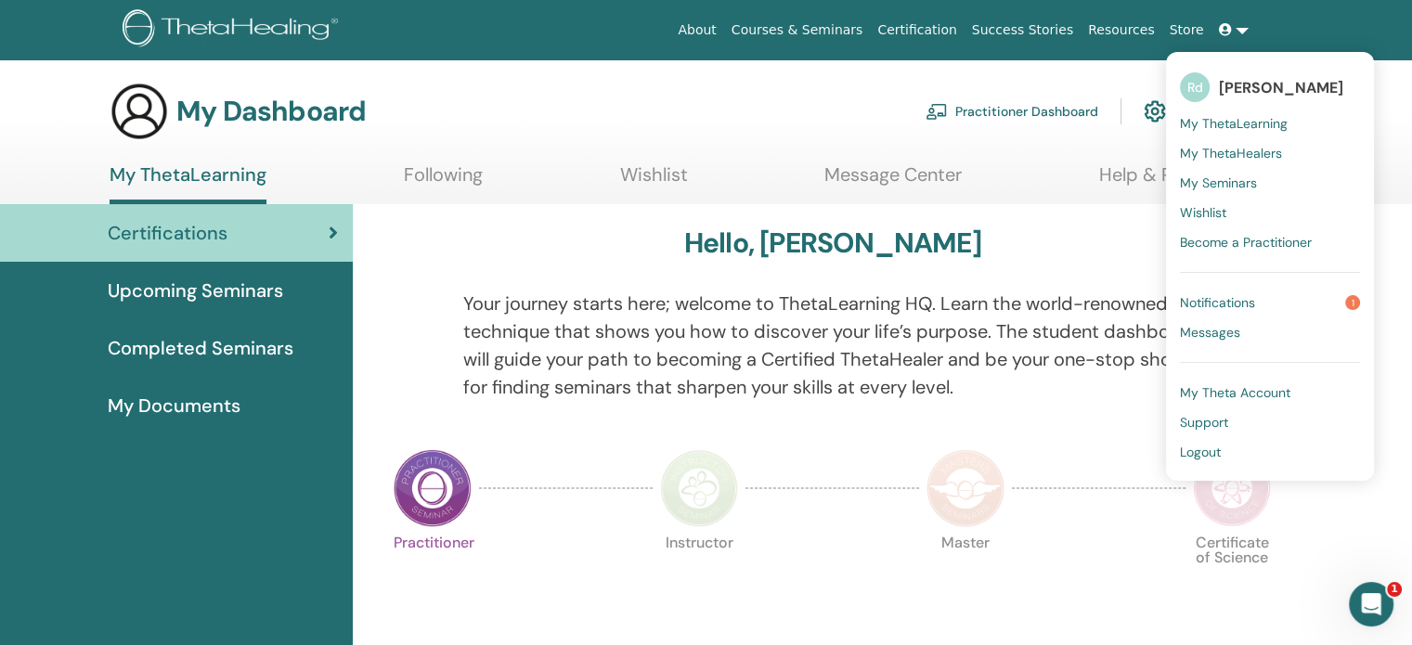
click at [1232, 182] on span "My Seminars" at bounding box center [1218, 182] width 77 height 17
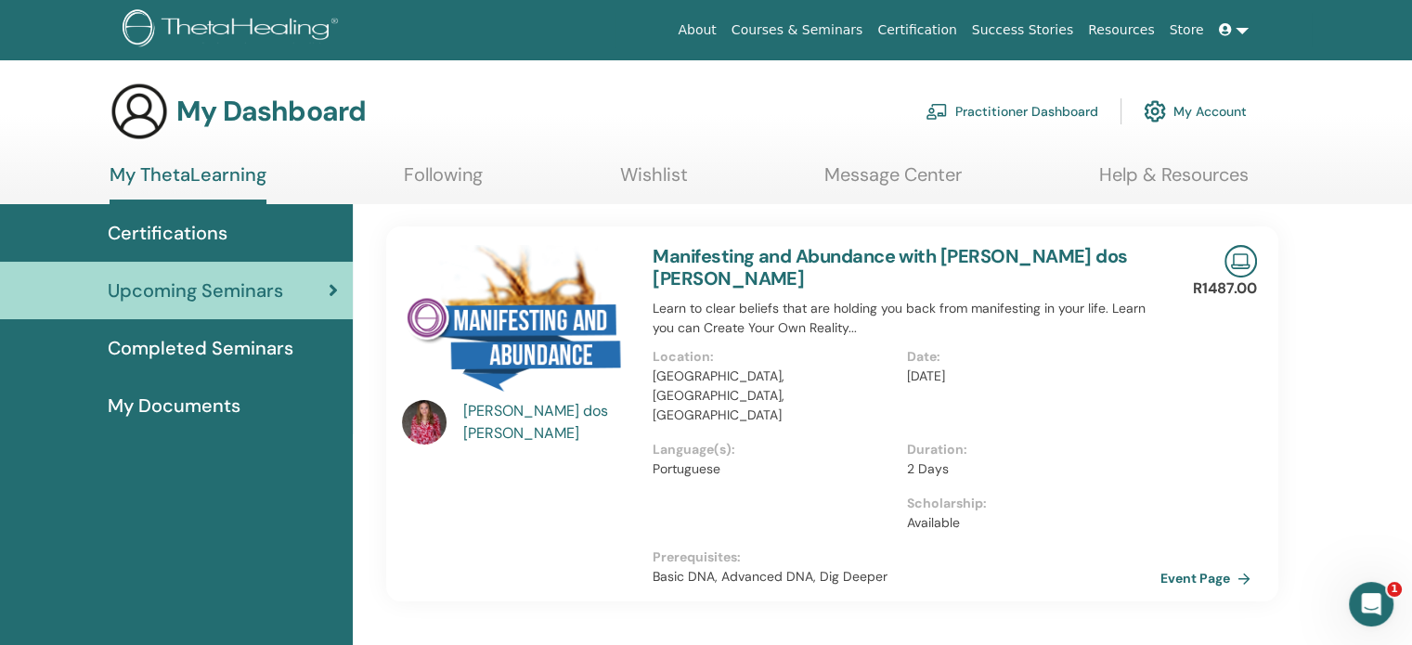
click at [1242, 32] on link at bounding box center [1233, 30] width 45 height 34
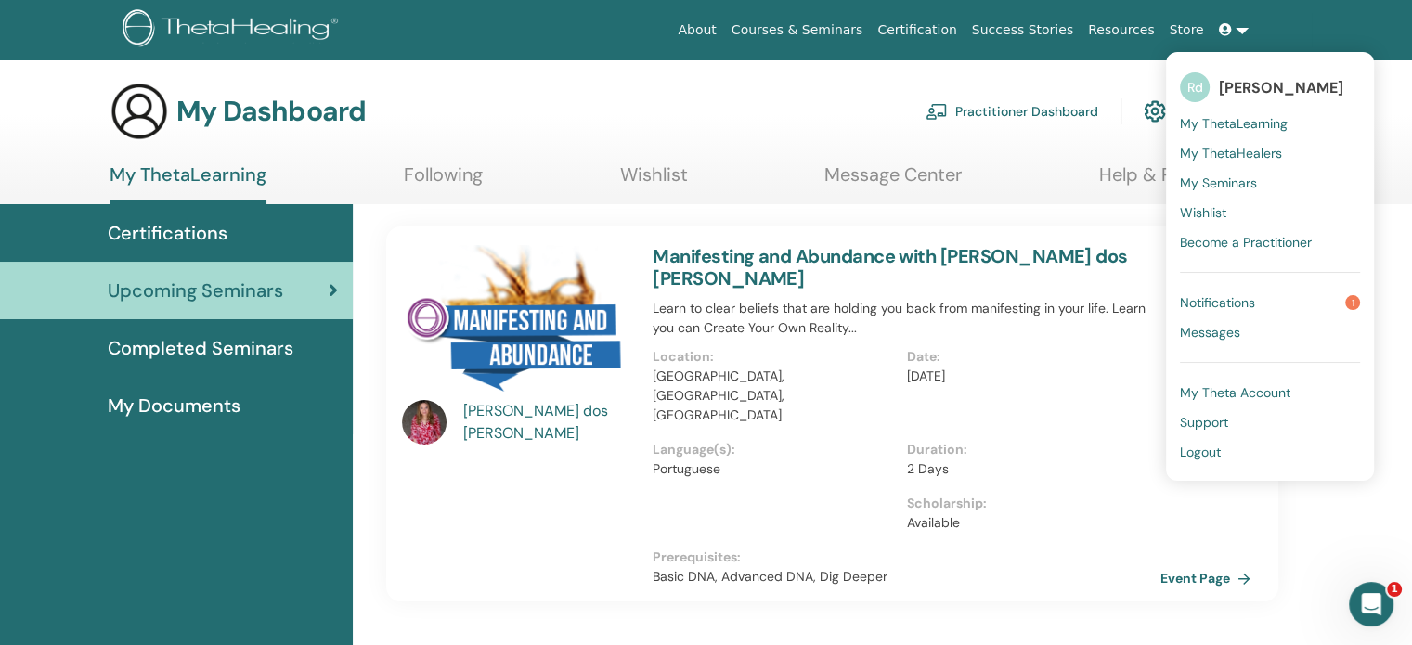
click at [1209, 207] on span "Wishlist" at bounding box center [1203, 212] width 46 height 17
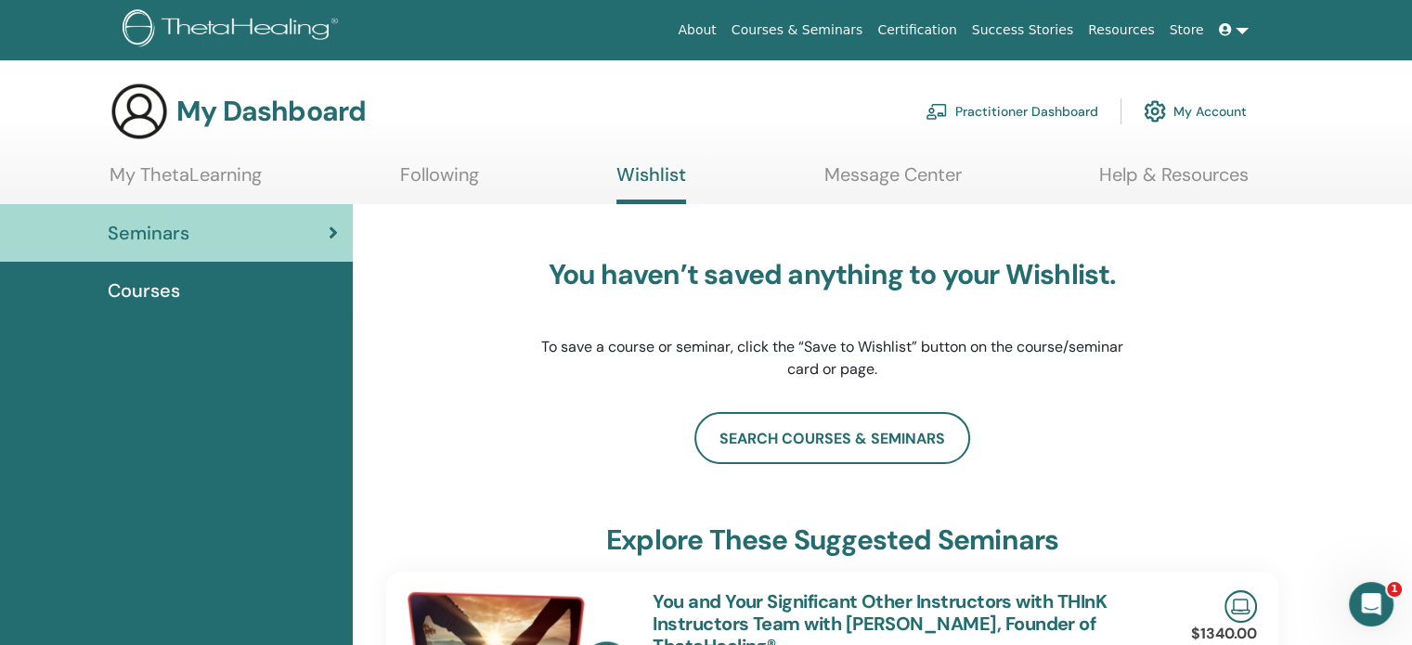
click at [1247, 25] on link at bounding box center [1233, 30] width 45 height 34
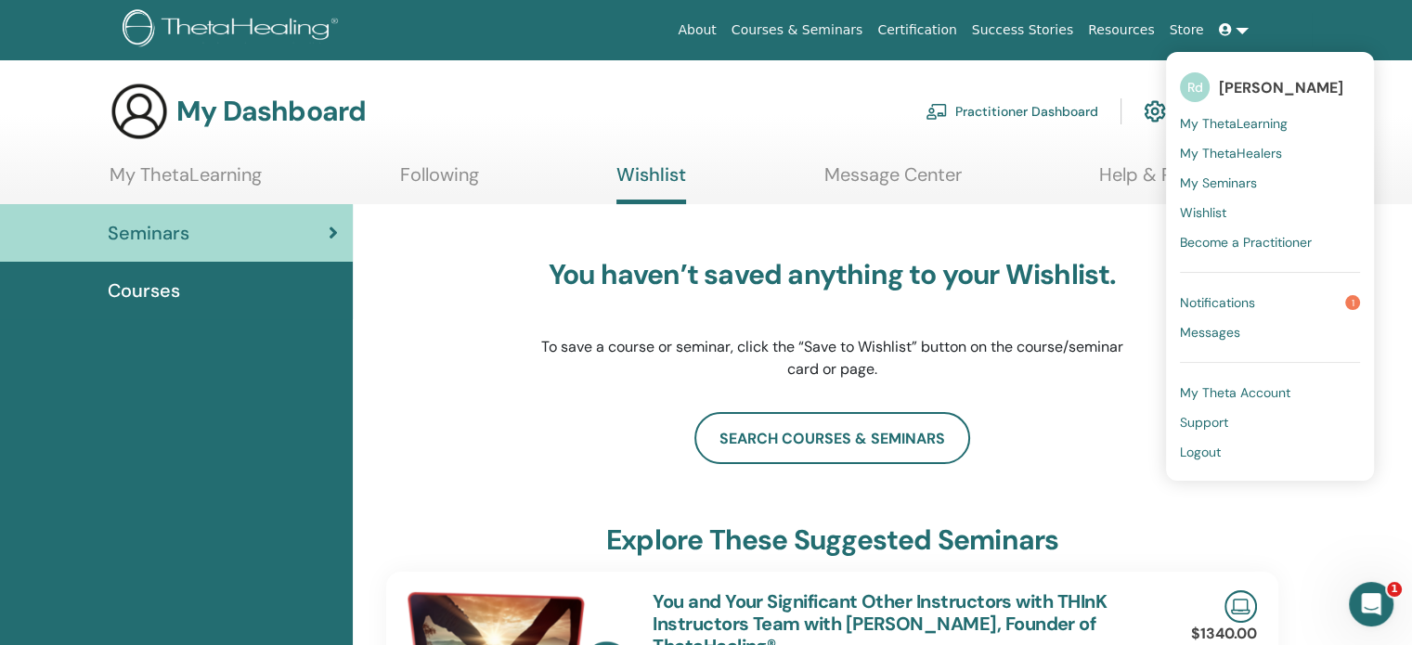
click at [1229, 298] on span "Notifications" at bounding box center [1217, 302] width 75 height 17
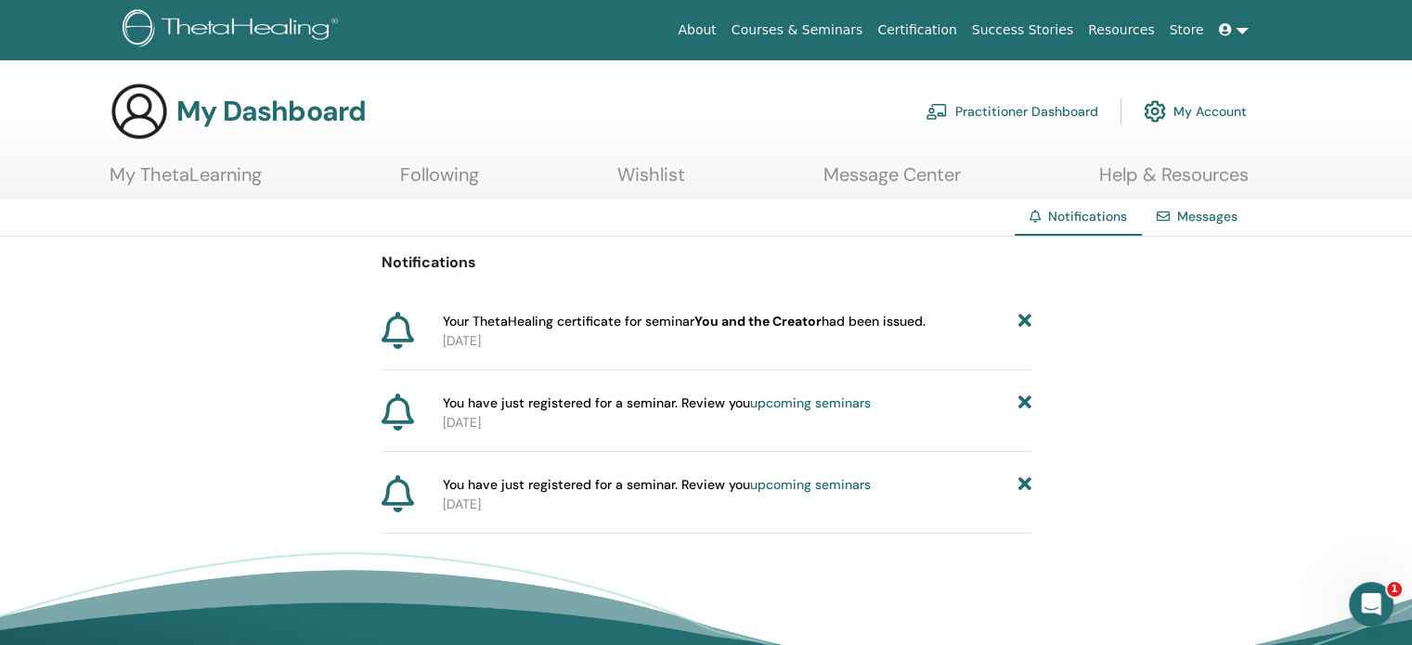
click at [954, 27] on link "Certification" at bounding box center [917, 30] width 94 height 34
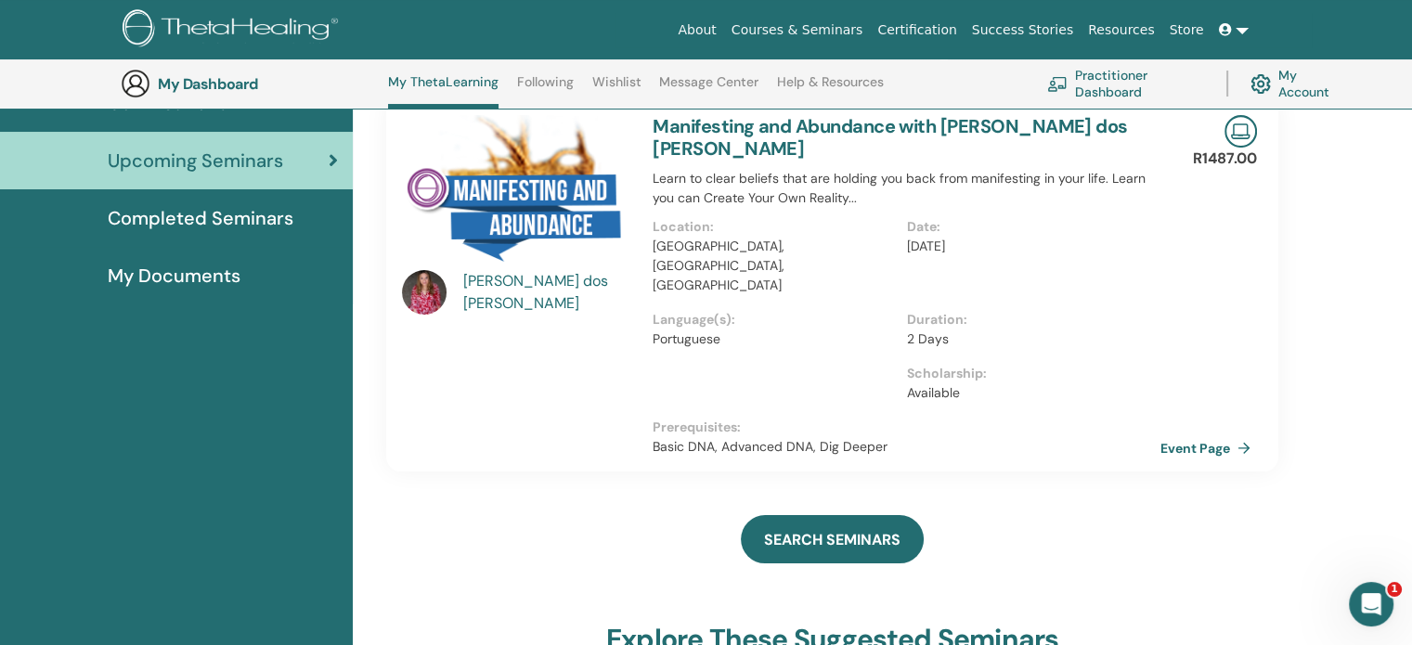
scroll to position [234, 0]
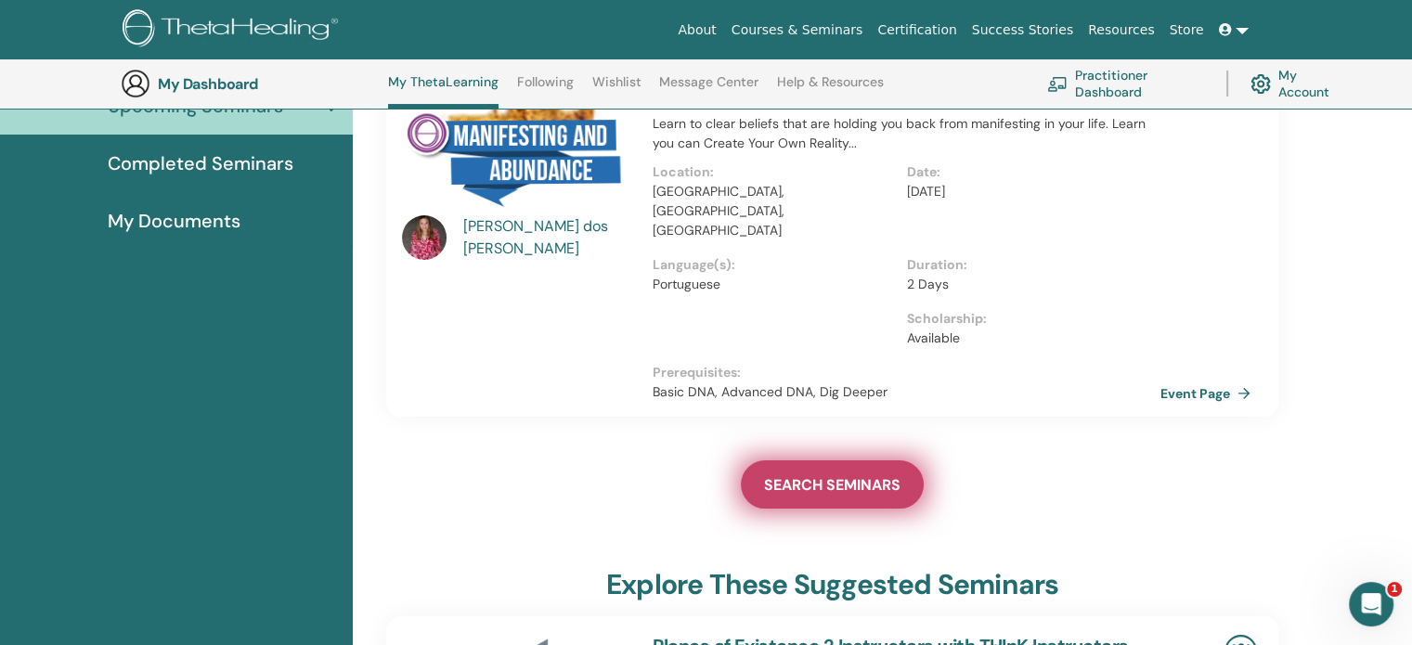
click at [832, 475] on span "SEARCH SEMINARS" at bounding box center [832, 484] width 136 height 19
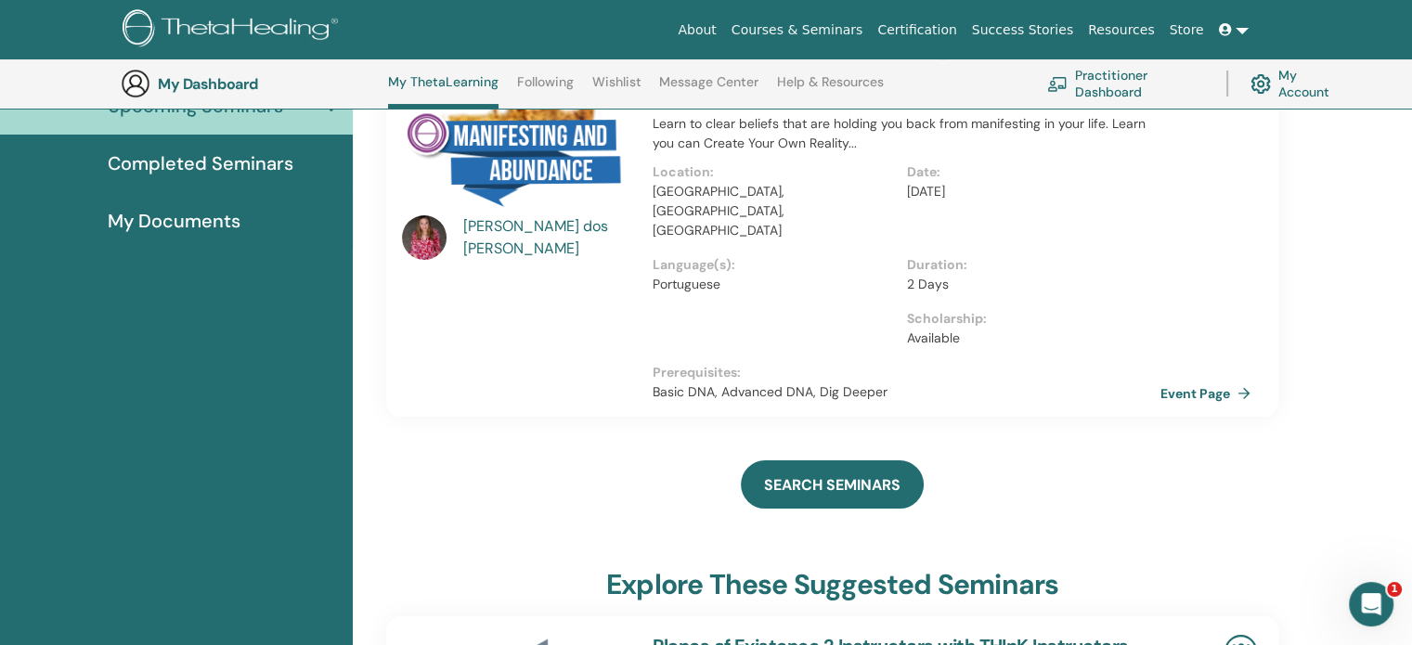
scroll to position [0, 0]
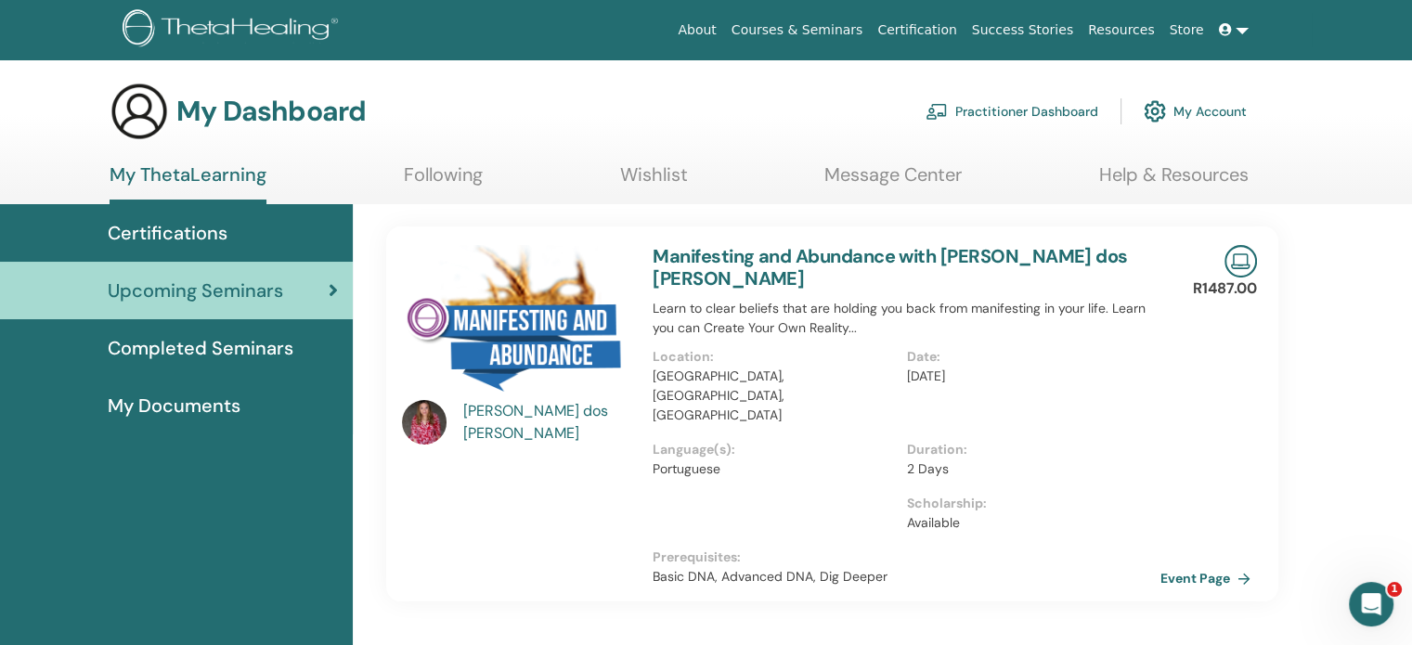
click at [180, 226] on span "Certifications" at bounding box center [168, 233] width 120 height 28
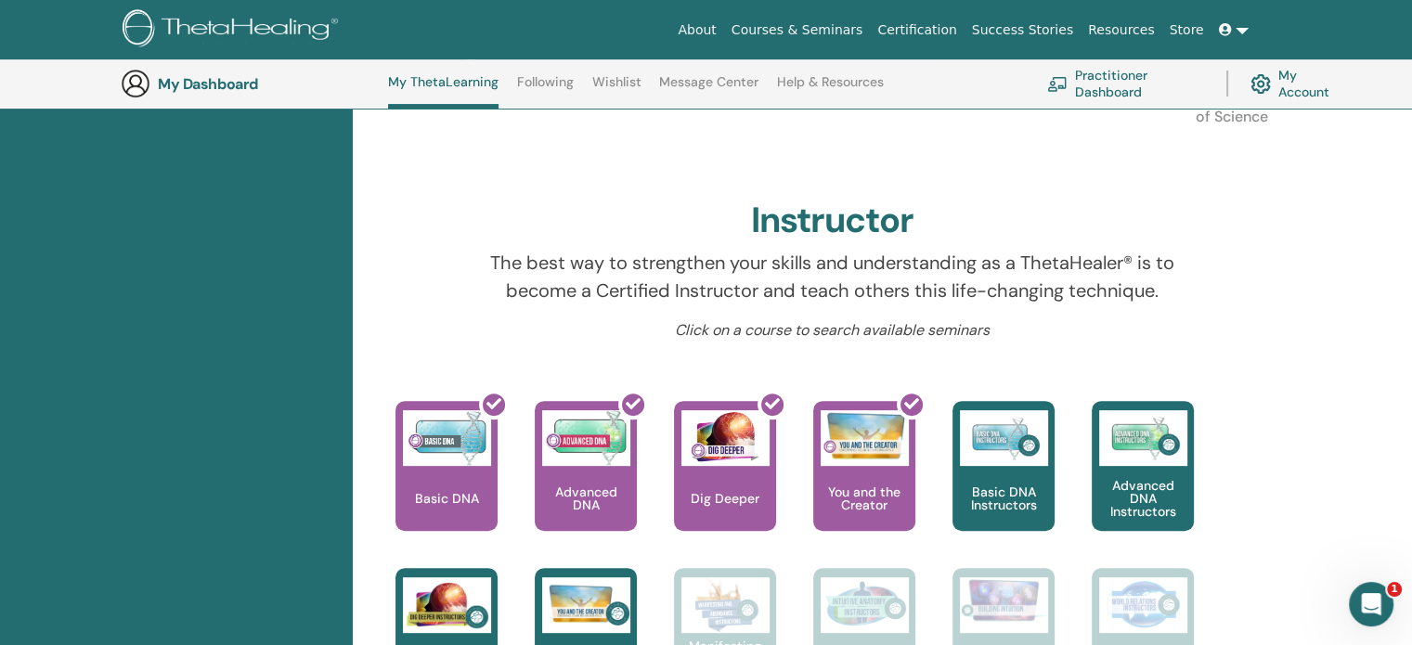
scroll to position [512, 0]
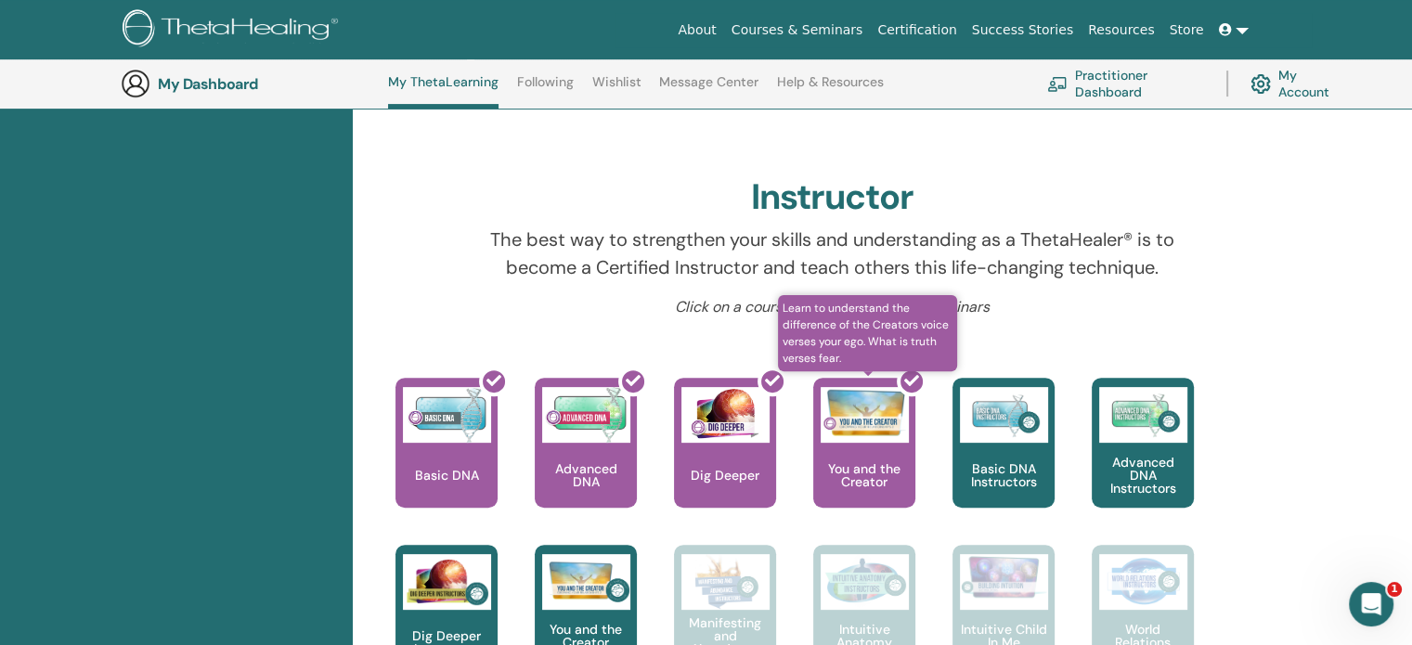
click at [884, 441] on div at bounding box center [875, 450] width 102 height 167
